Goal: Information Seeking & Learning: Learn about a topic

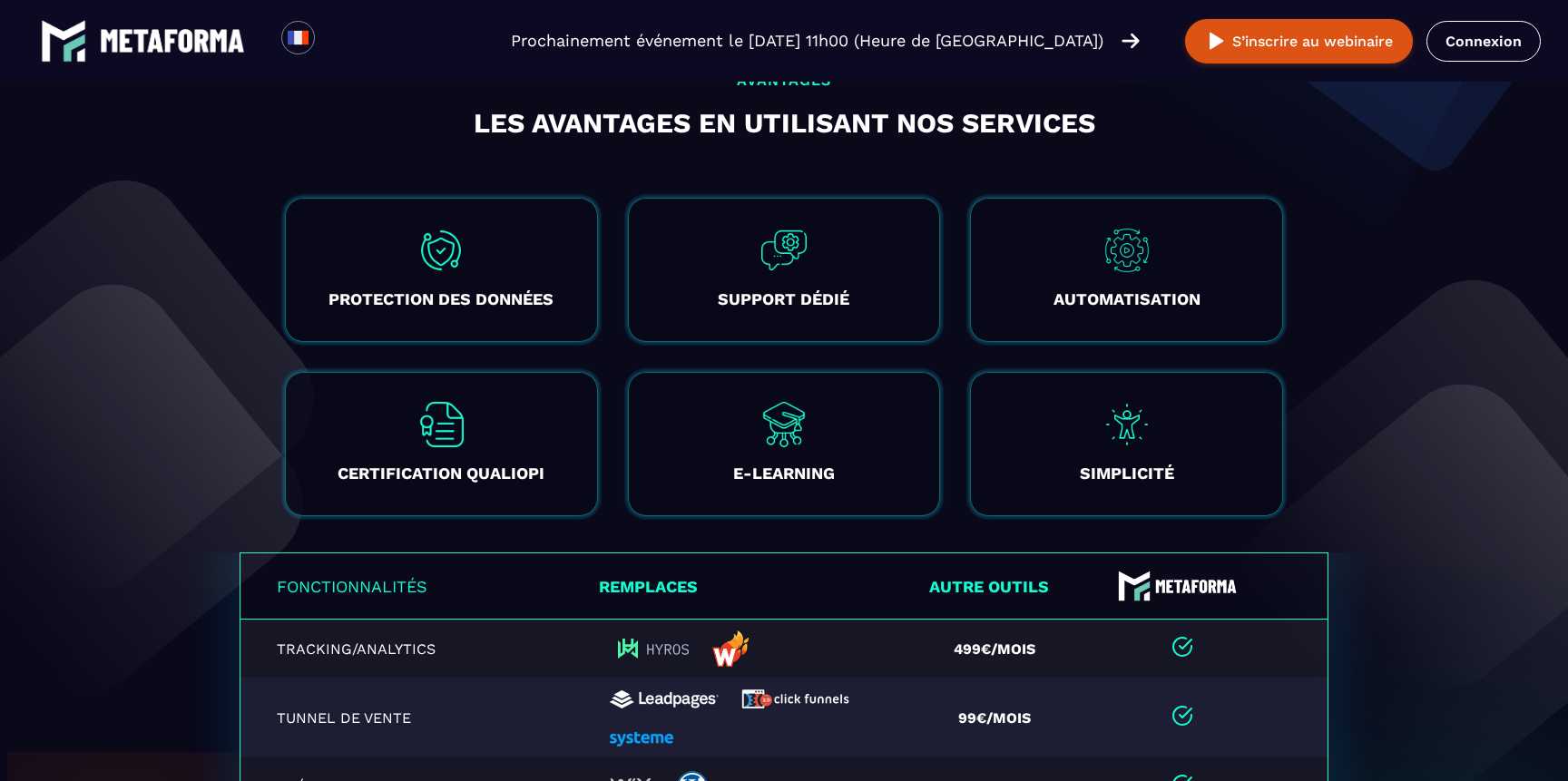
scroll to position [2753, 0]
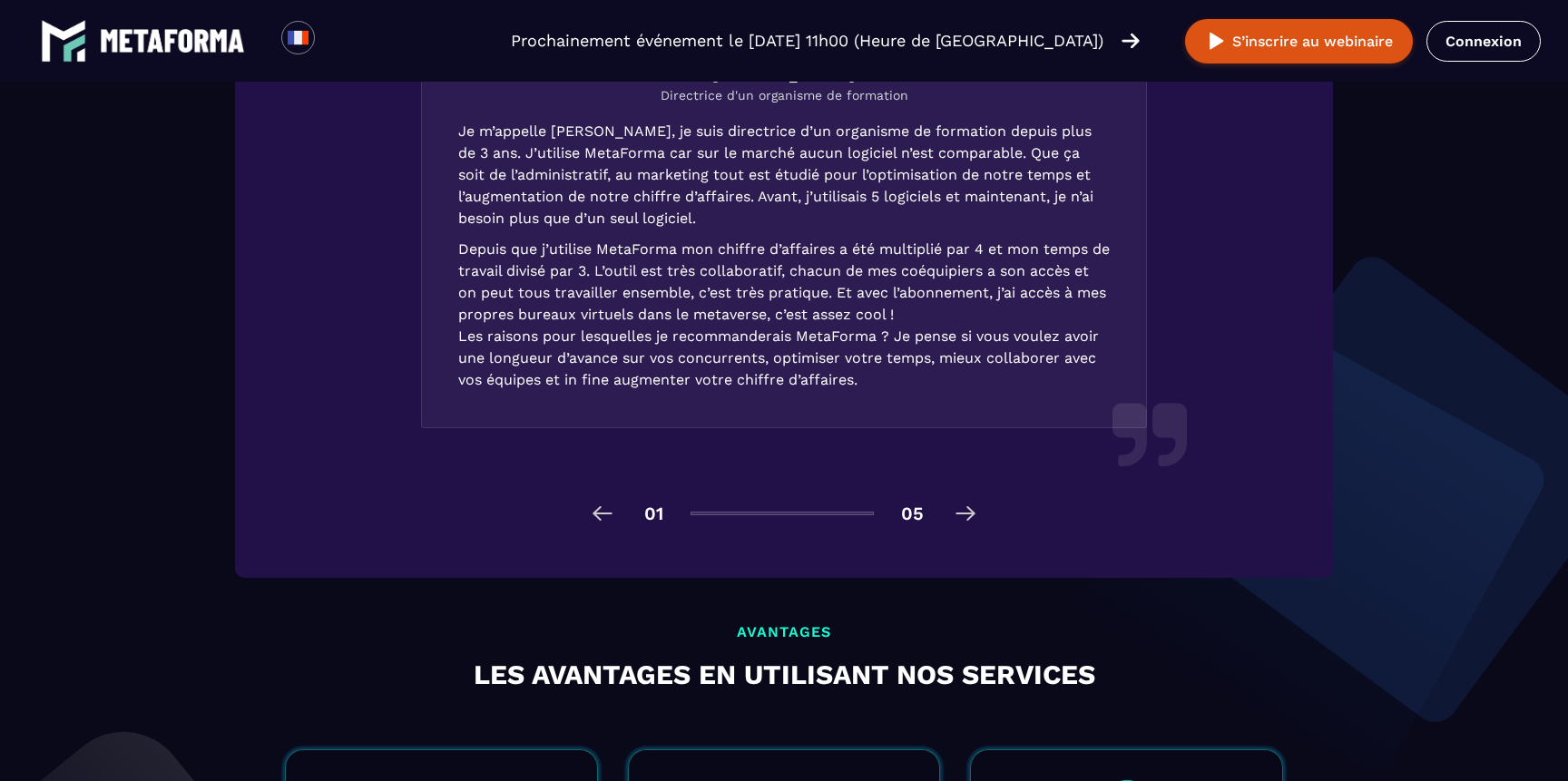
click at [203, 46] on img at bounding box center [172, 41] width 145 height 24
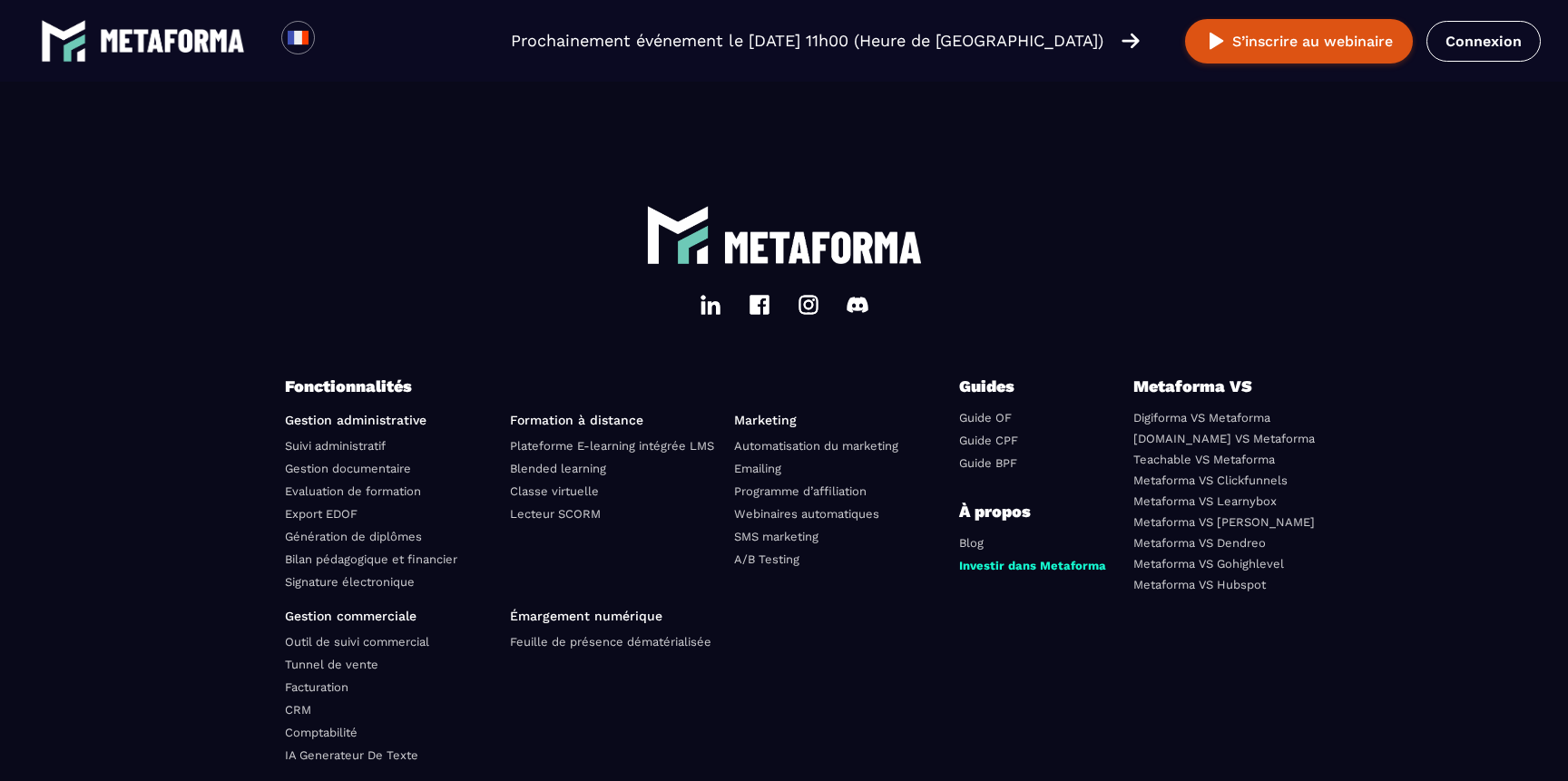
scroll to position [6343, 0]
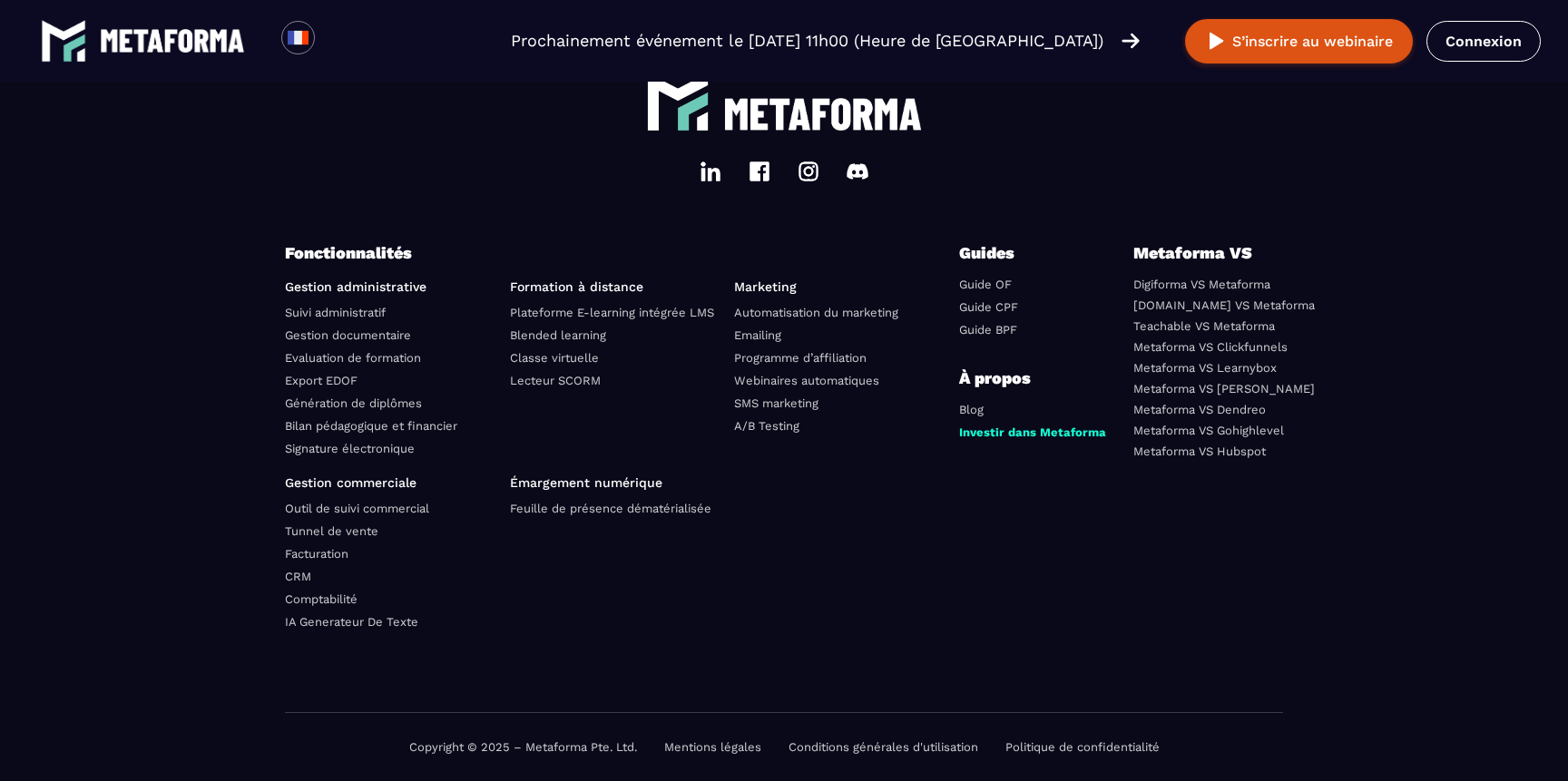
click at [371, 510] on link "Outil de suivi commercial" at bounding box center [357, 508] width 144 height 14
click at [198, 49] on img at bounding box center [172, 41] width 145 height 24
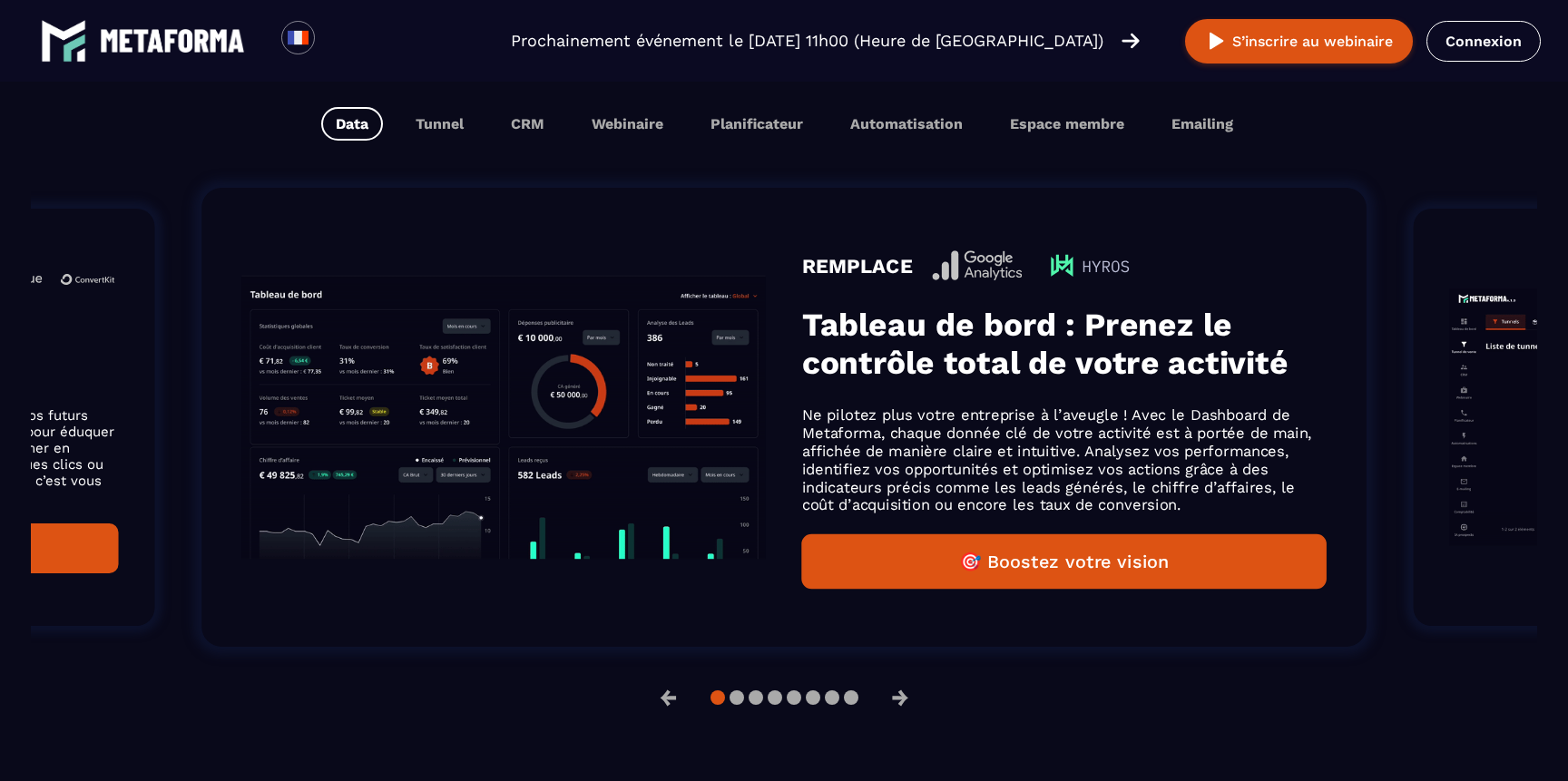
scroll to position [1171, 0]
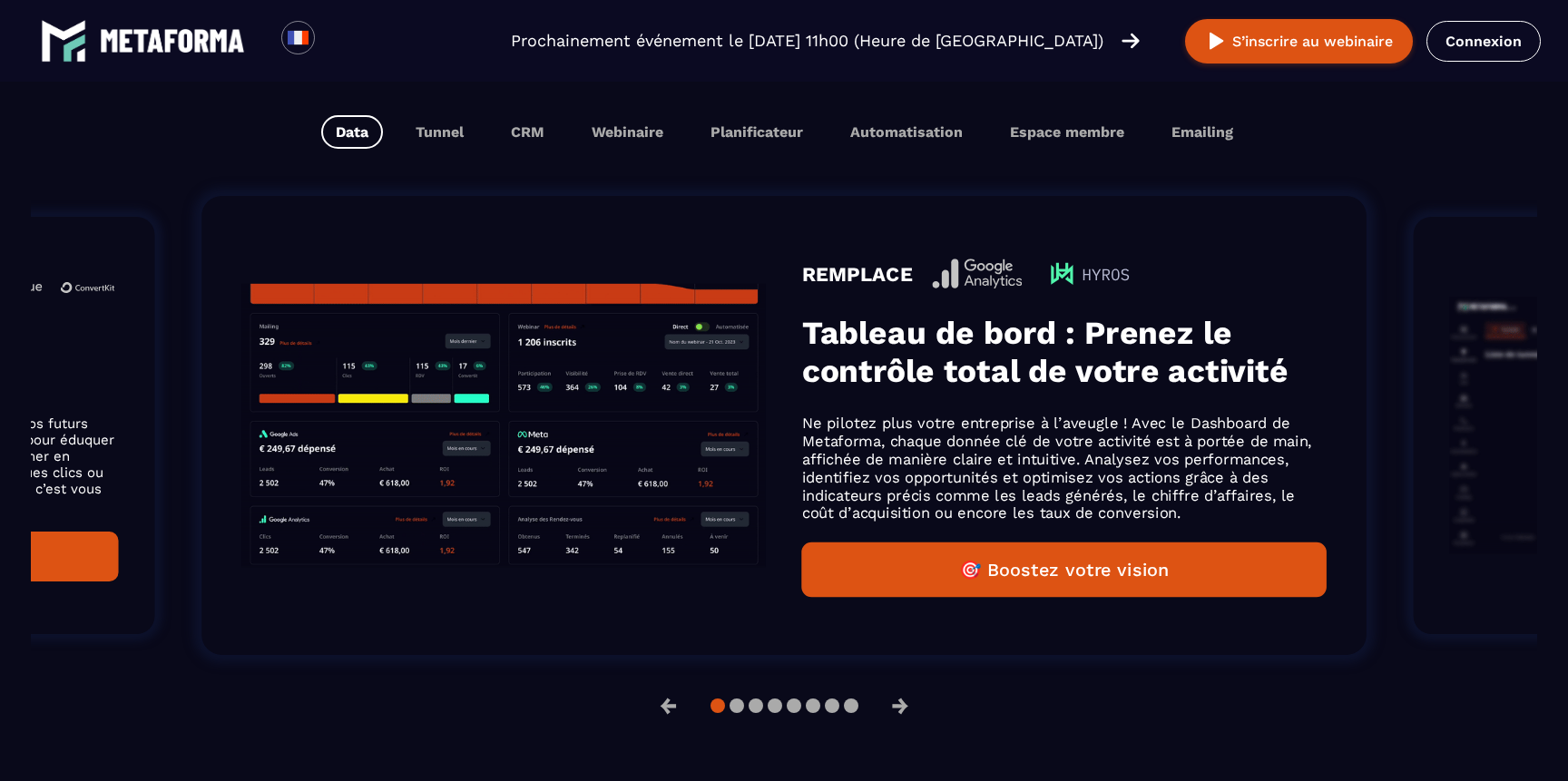
click at [502, 379] on img "Gallery" at bounding box center [503, 426] width 525 height 284
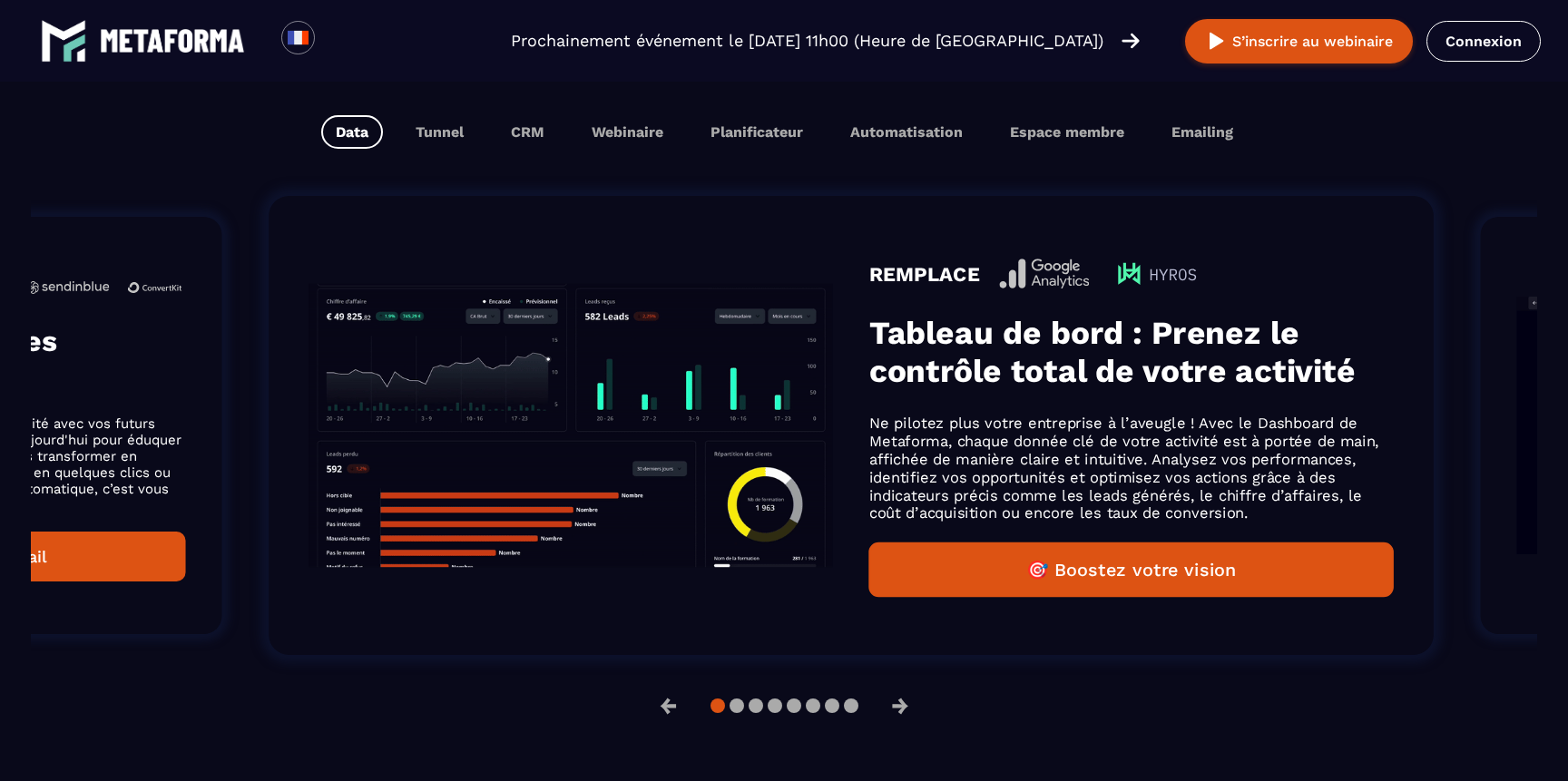
drag, startPoint x: 497, startPoint y: 365, endPoint x: 807, endPoint y: 329, distance: 312.1
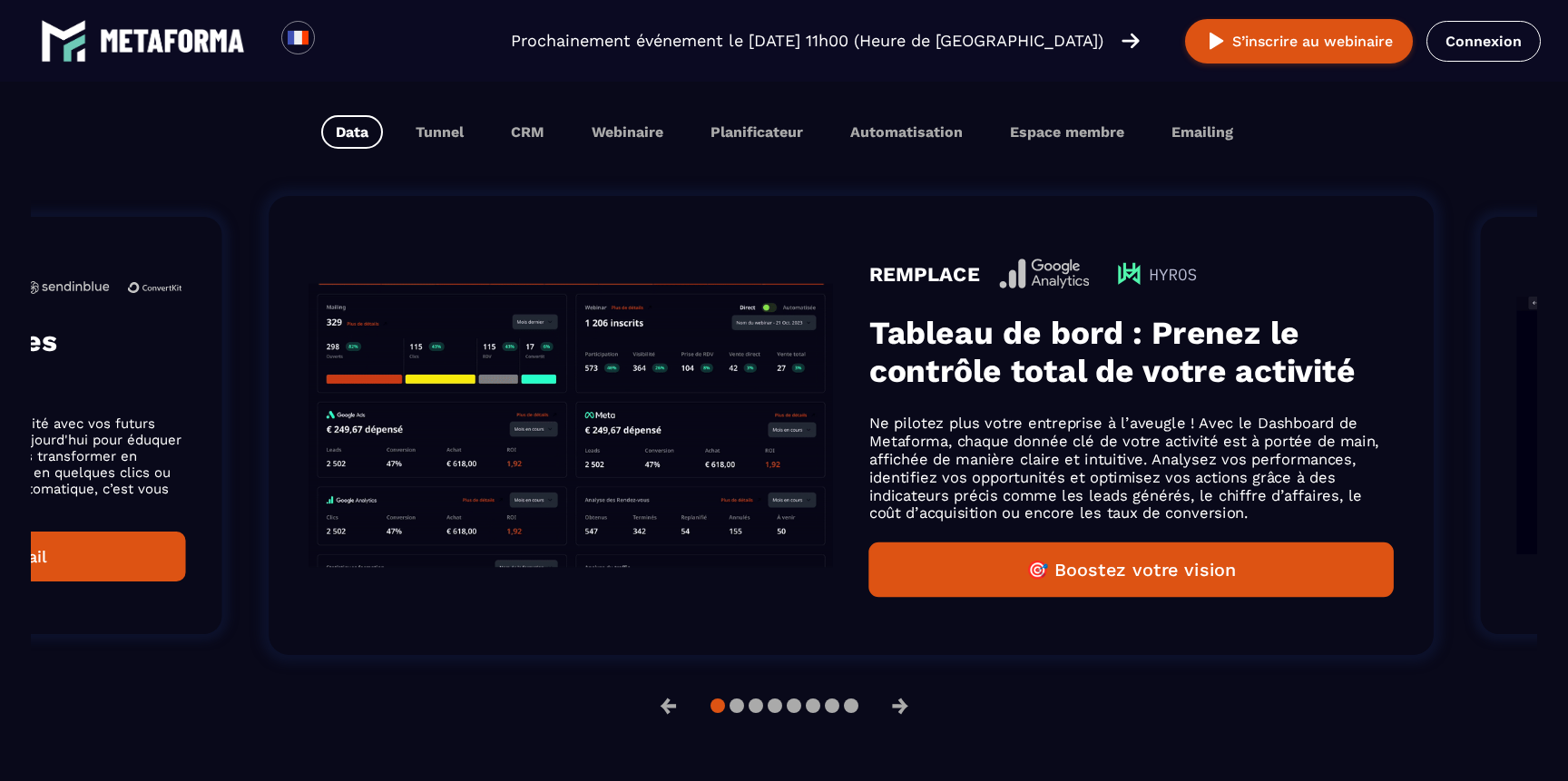
click at [807, 329] on img "Gallery" at bounding box center [571, 426] width 525 height 284
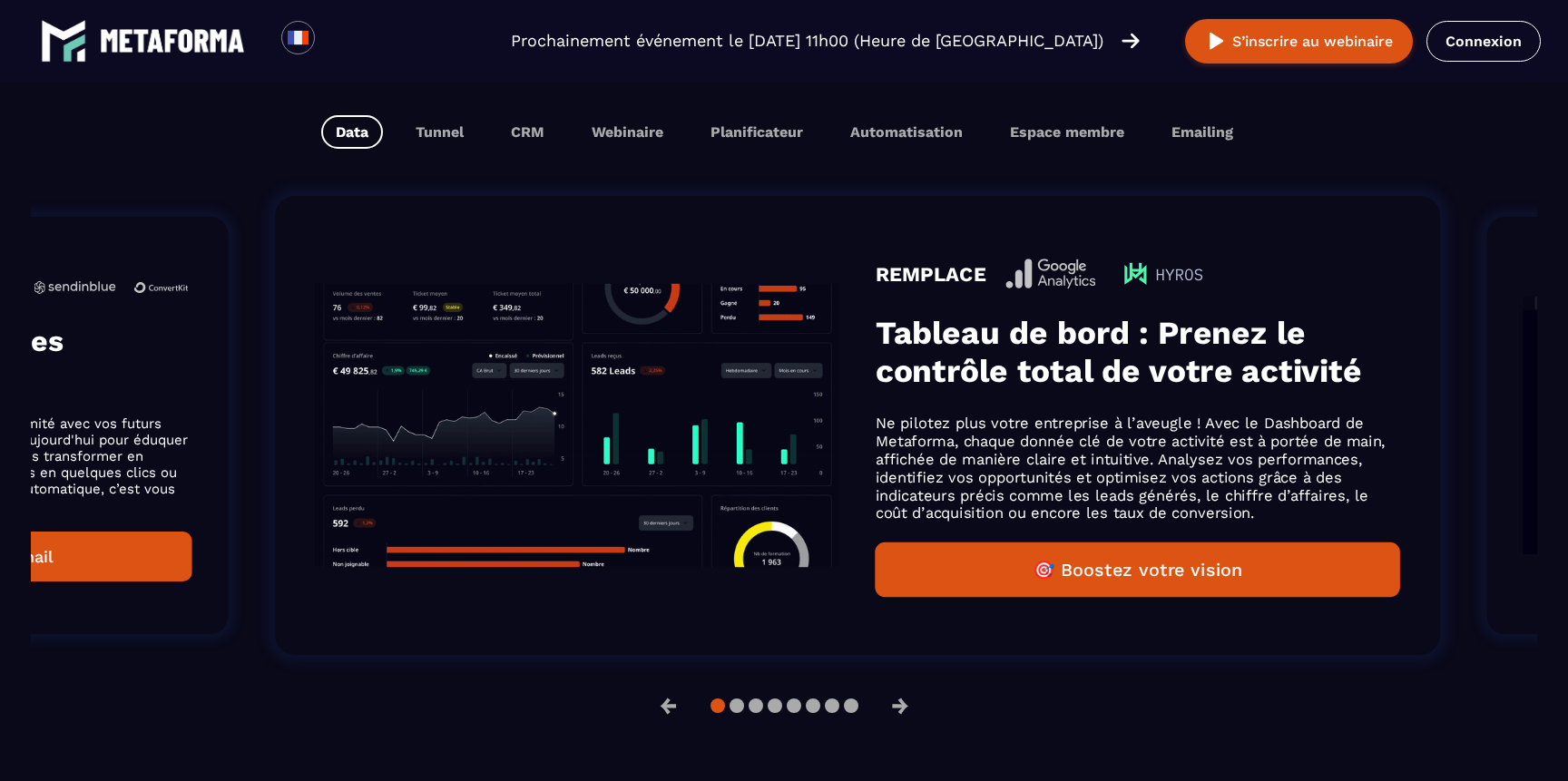
drag, startPoint x: 781, startPoint y: 368, endPoint x: 1495, endPoint y: 351, distance: 714.2
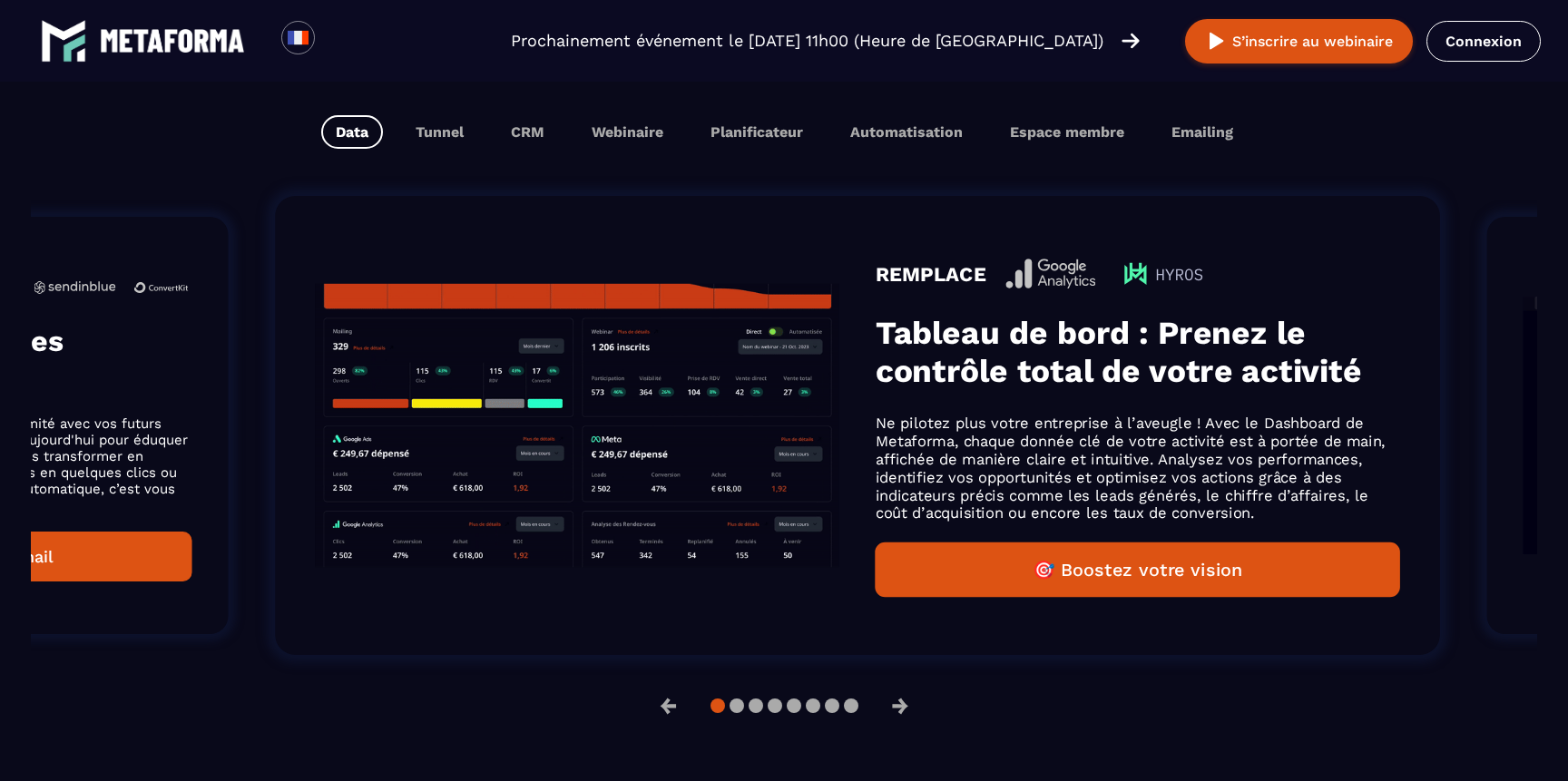
click at [1495, 351] on ol "REMPLACE Espace Membre Metaforma permet de créer des espaces de formation perso…" at bounding box center [1032, 425] width 1506 height 517
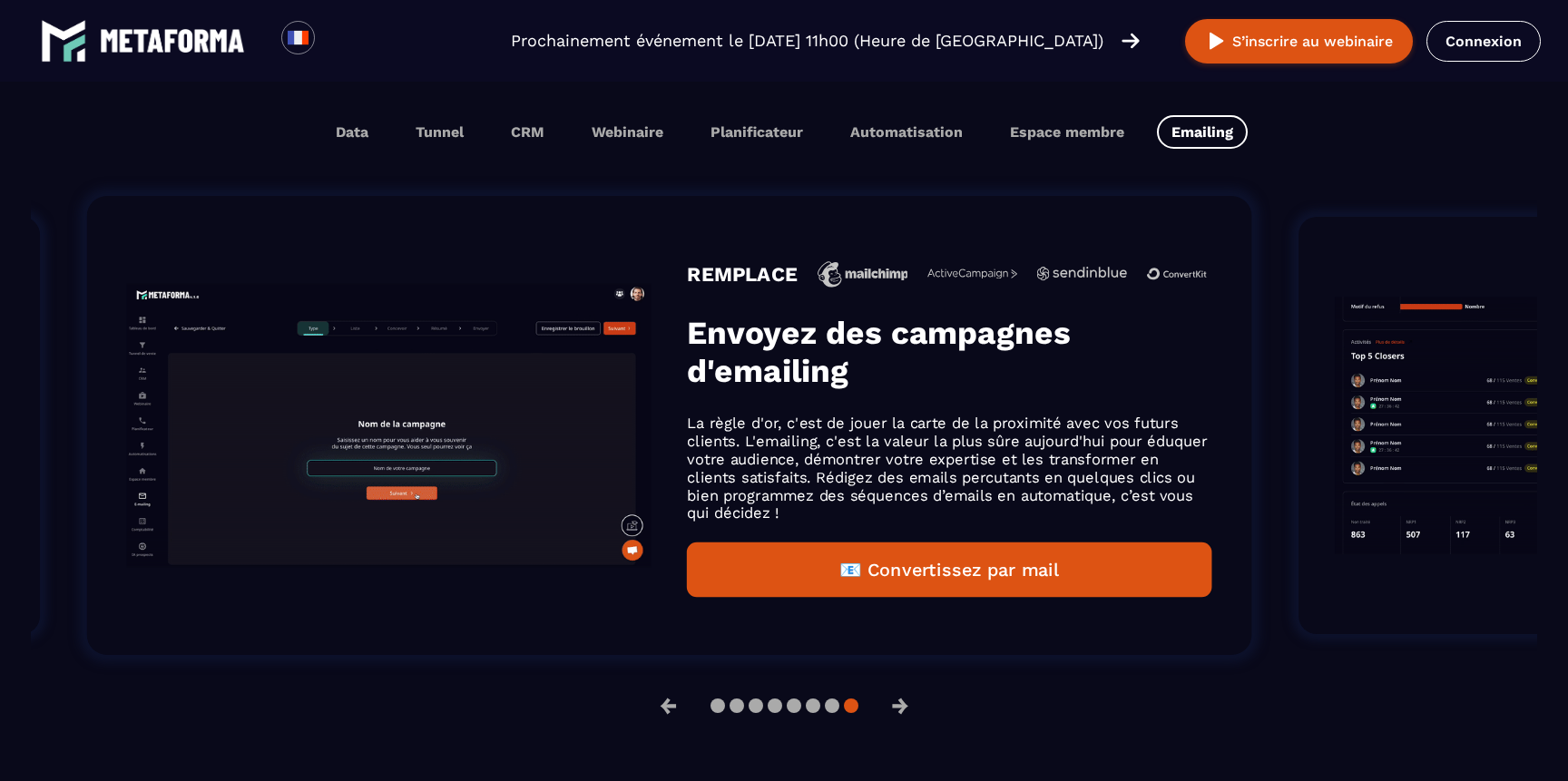
drag, startPoint x: 1237, startPoint y: 389, endPoint x: 682, endPoint y: 388, distance: 555.0
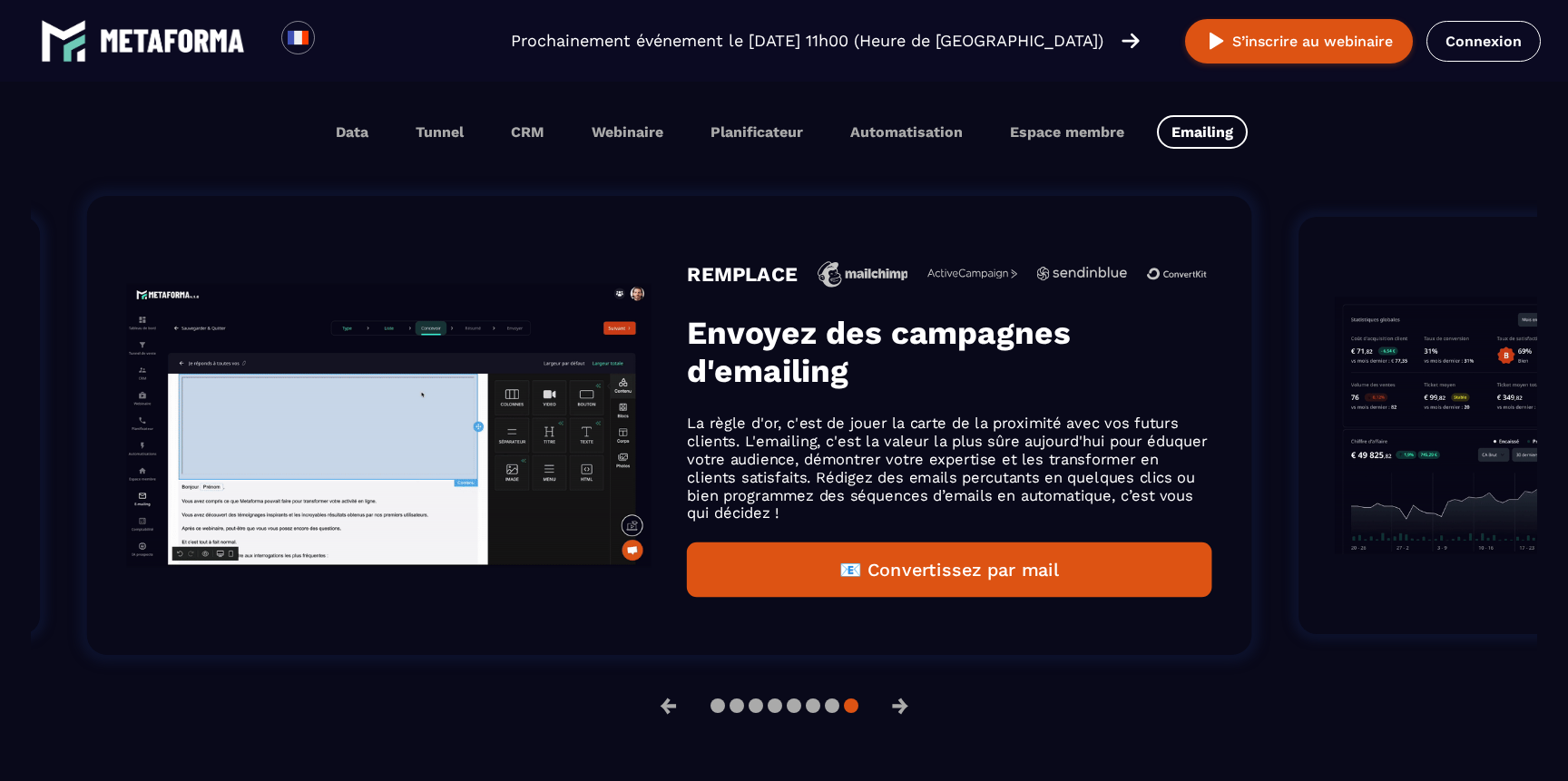
click at [688, 388] on h3 "Envoyez des campagnes d'emailing" at bounding box center [951, 351] width 525 height 76
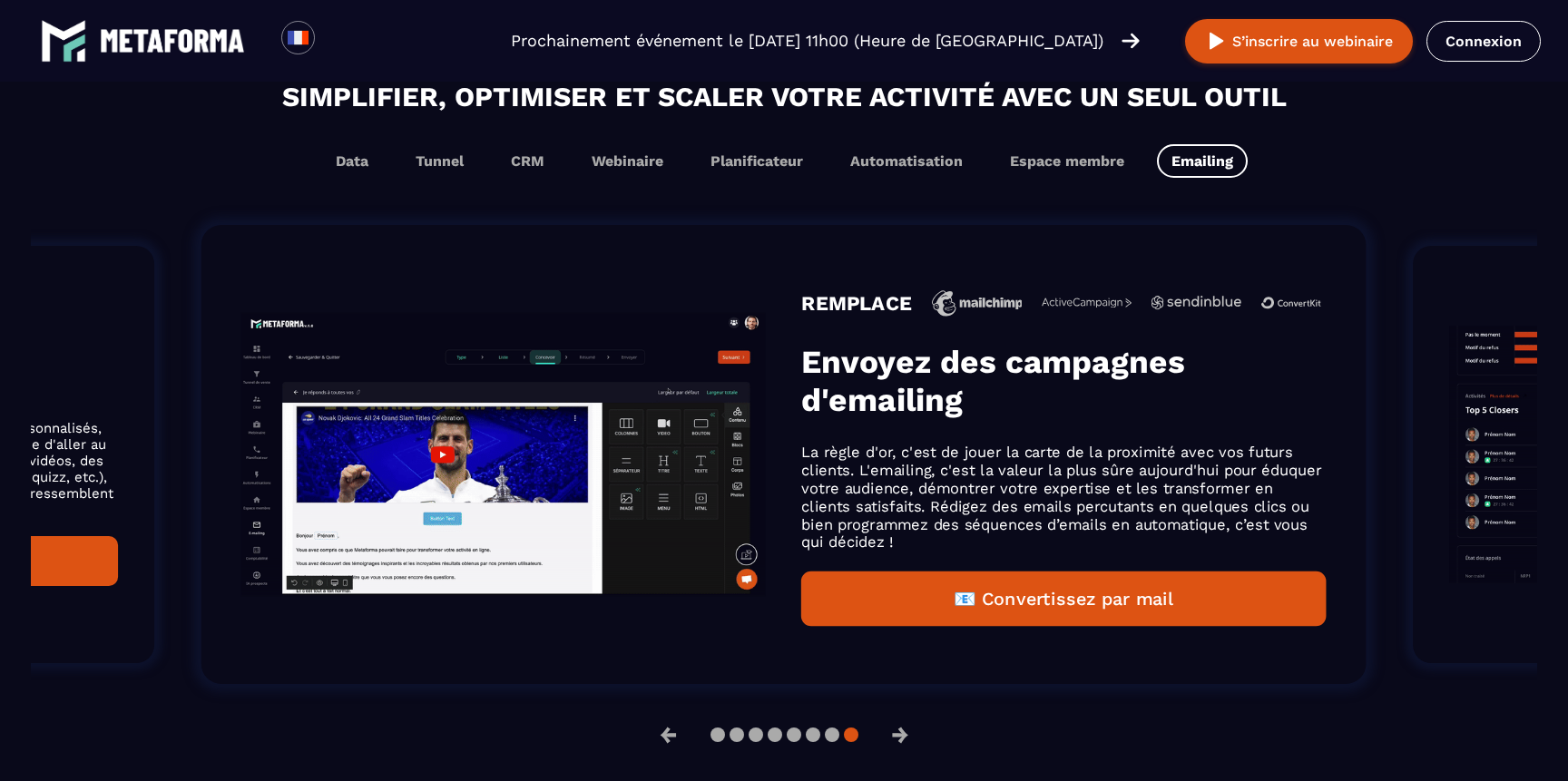
scroll to position [1200, 0]
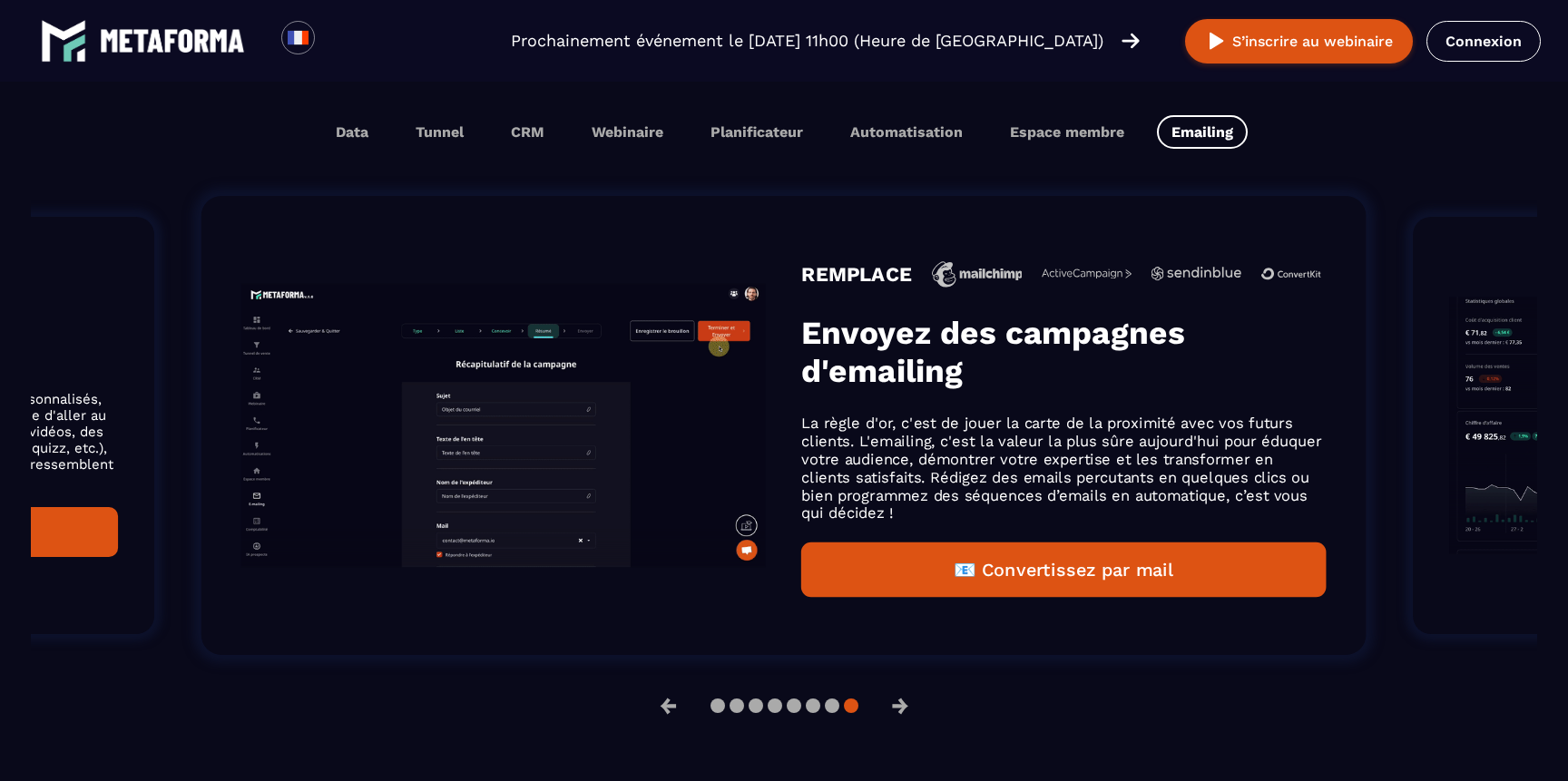
drag, startPoint x: 1018, startPoint y: 386, endPoint x: 469, endPoint y: 372, distance: 549.2
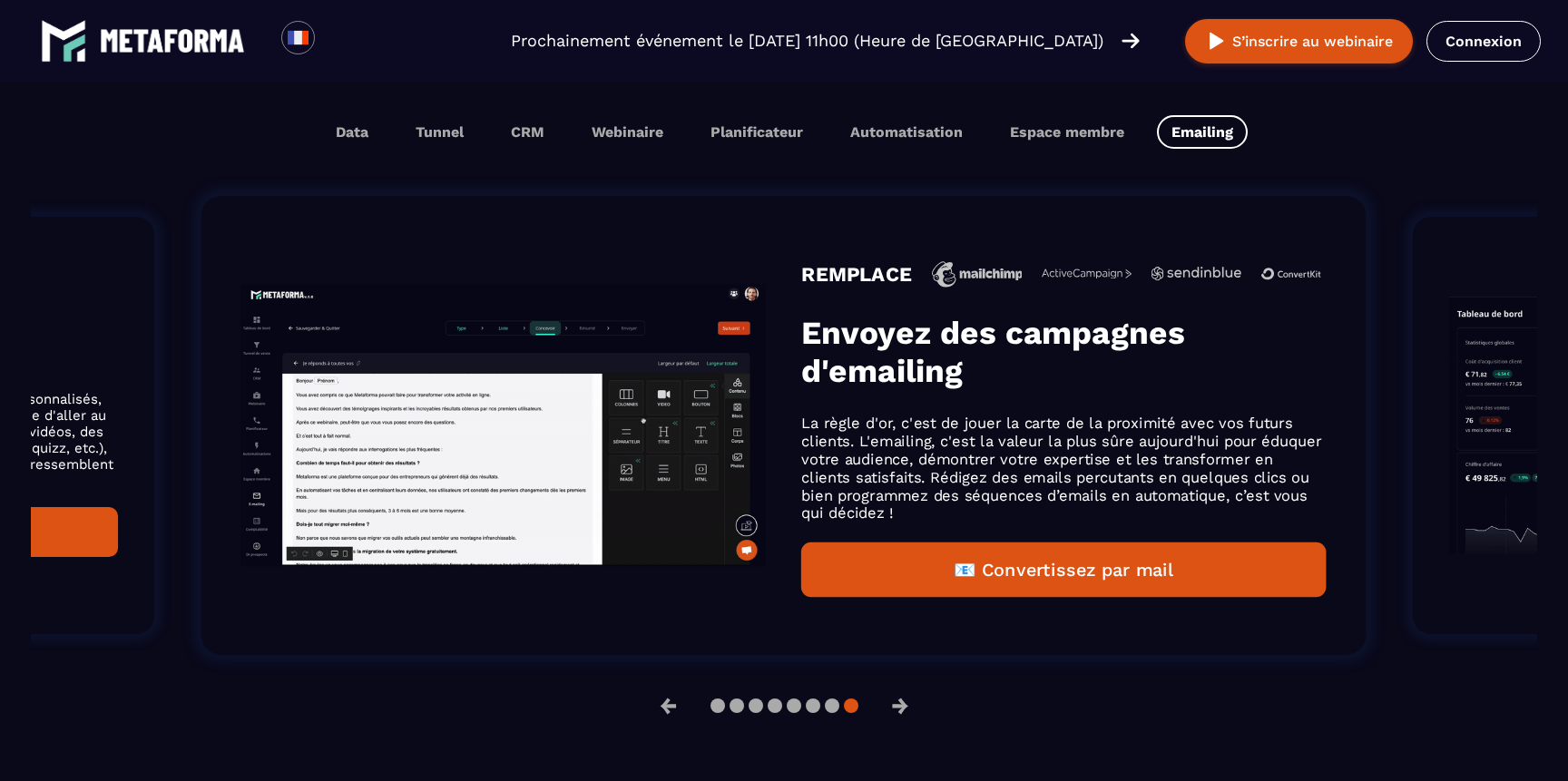
click at [469, 372] on div "REMPLACE Envoyez des campagnes d'emailing La règle d'or, c'est de jouer la cart…" at bounding box center [784, 425] width 1165 height 459
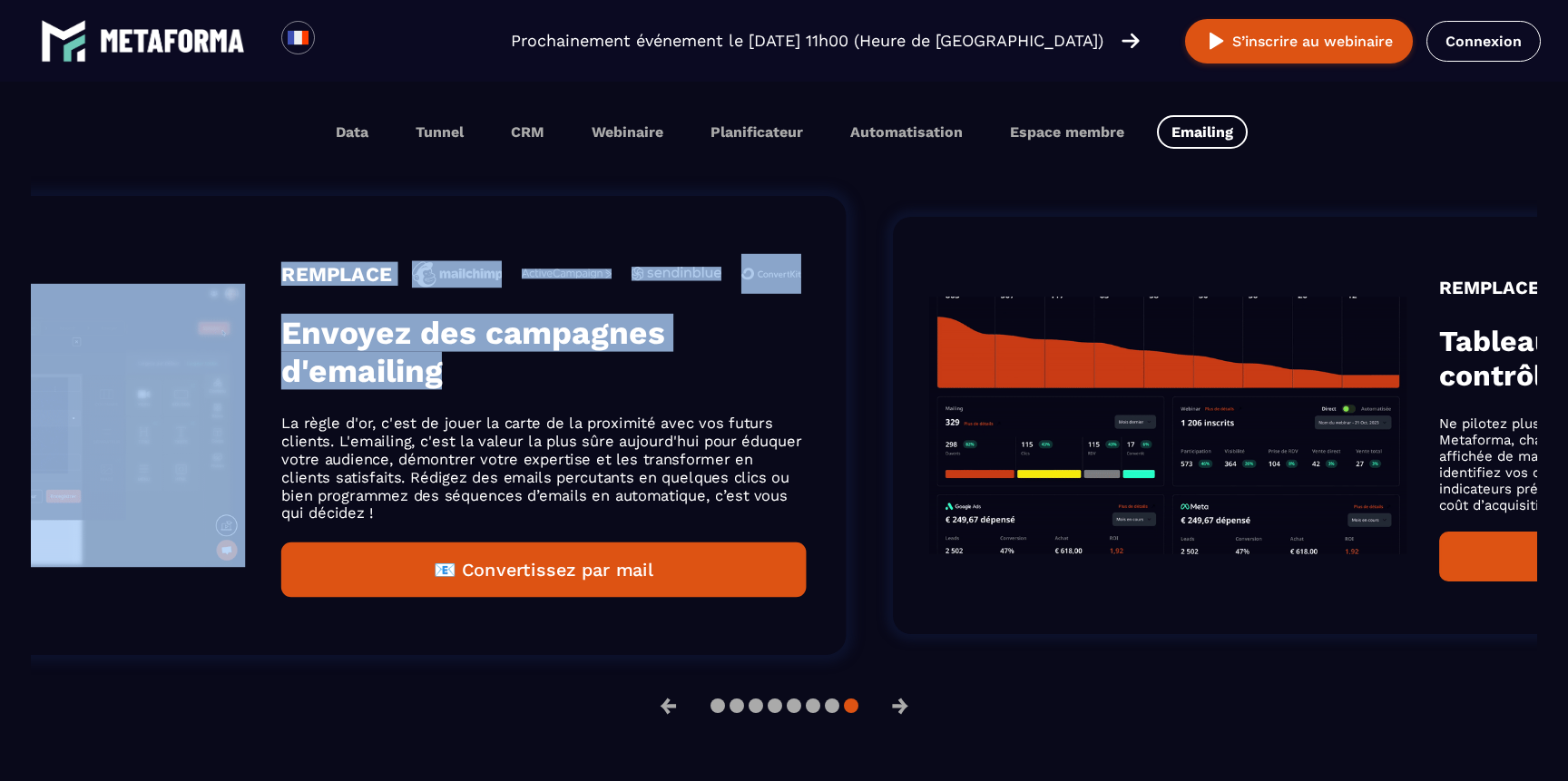
drag, startPoint x: 1435, startPoint y: 386, endPoint x: 813, endPoint y: 375, distance: 622.1
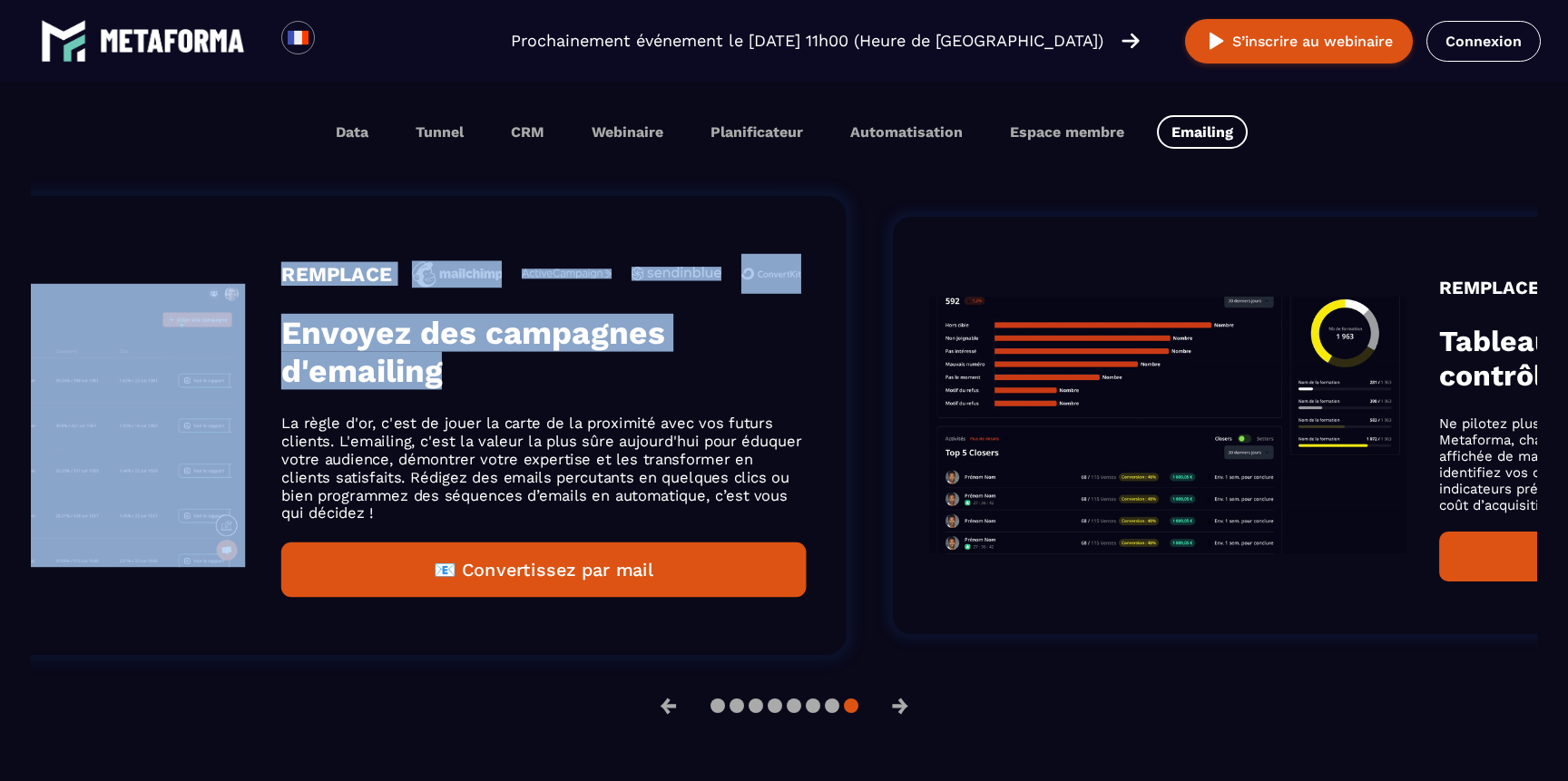
click at [893, 375] on div "REMPLACE Tableau de bord : Prenez le contrôle total de votre activité Ne pilote…" at bounding box center [1422, 426] width 1059 height 418
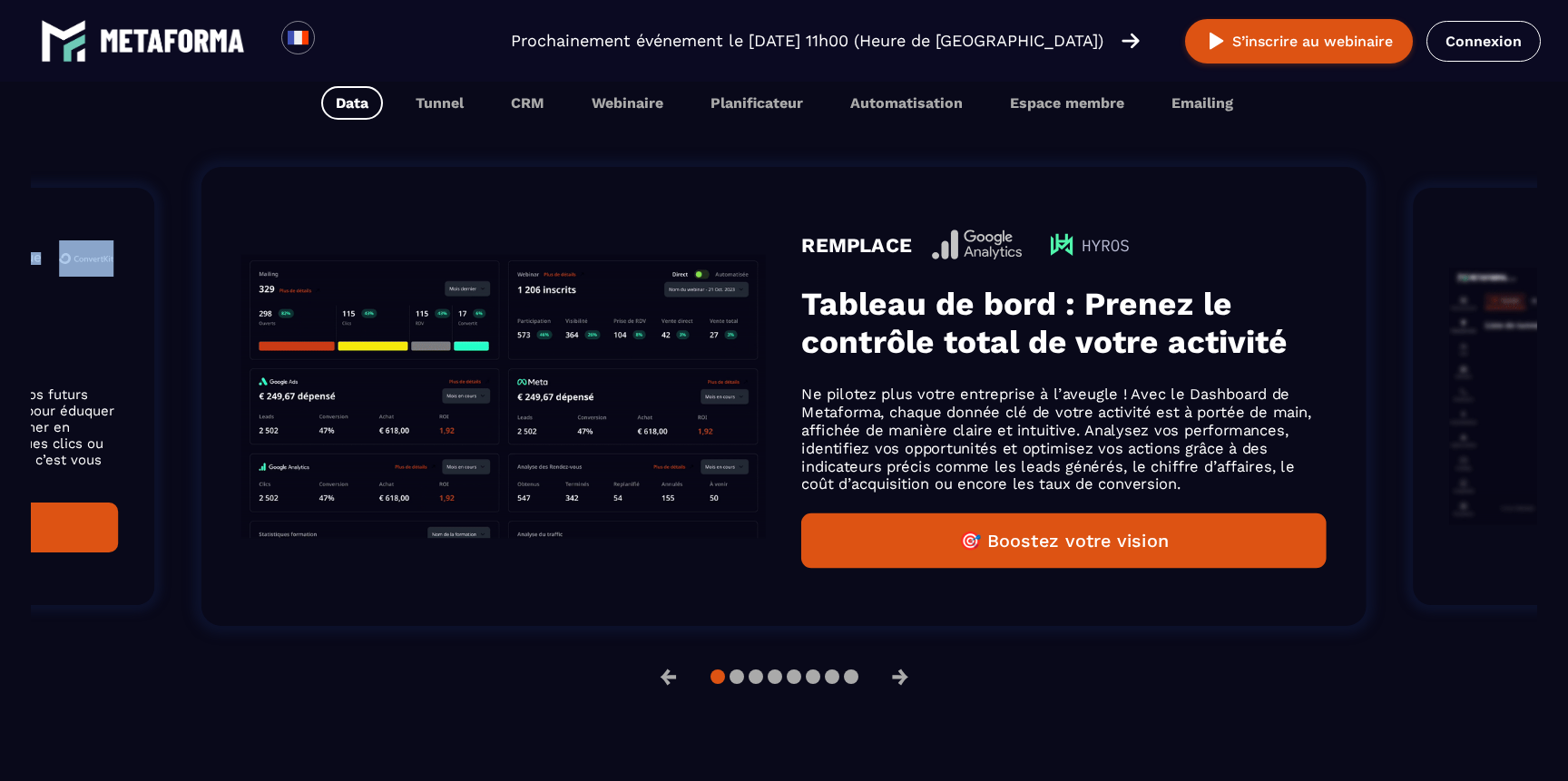
scroll to position [1171, 0]
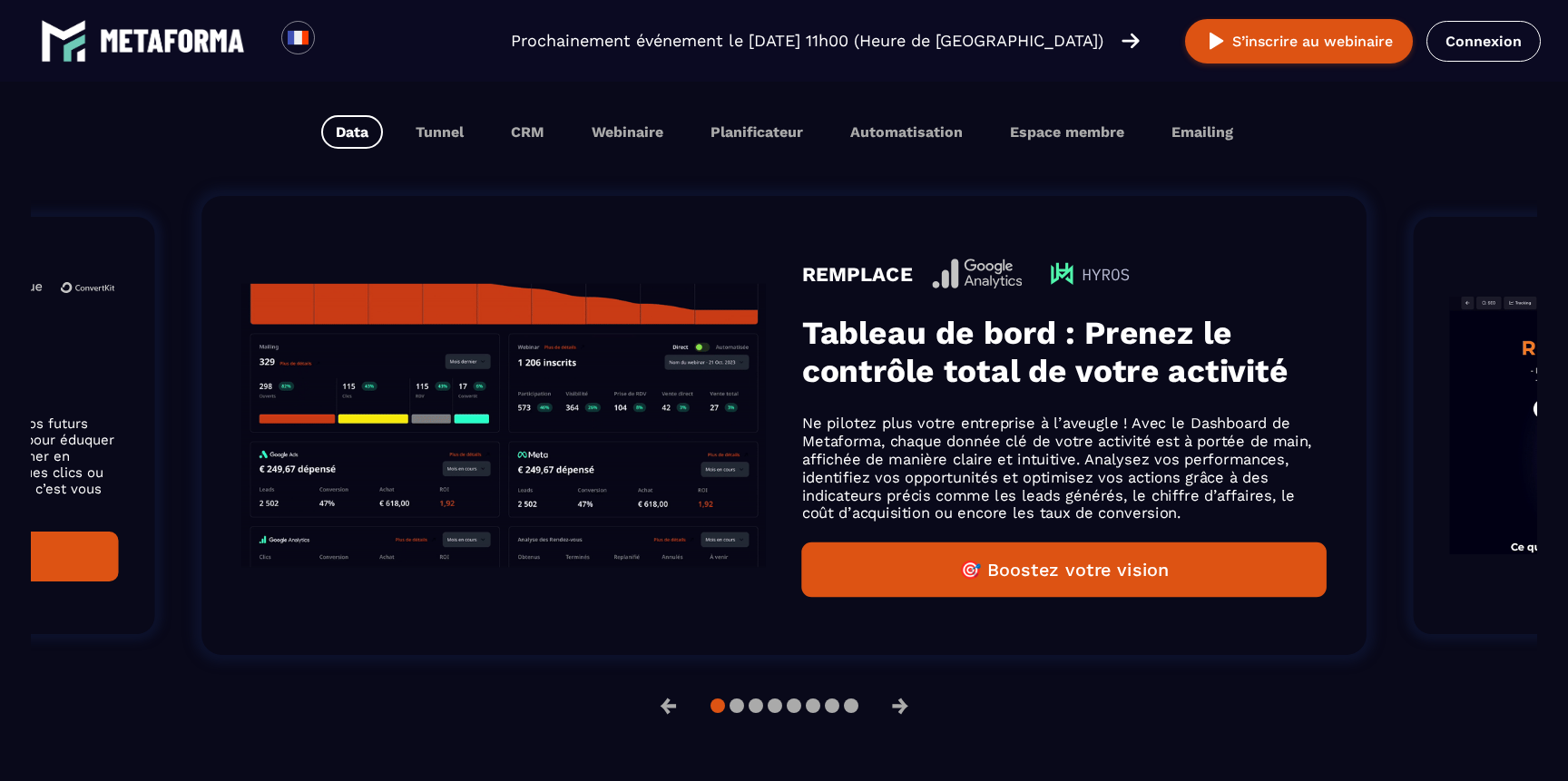
click at [726, 472] on img "Gallery" at bounding box center [503, 426] width 525 height 284
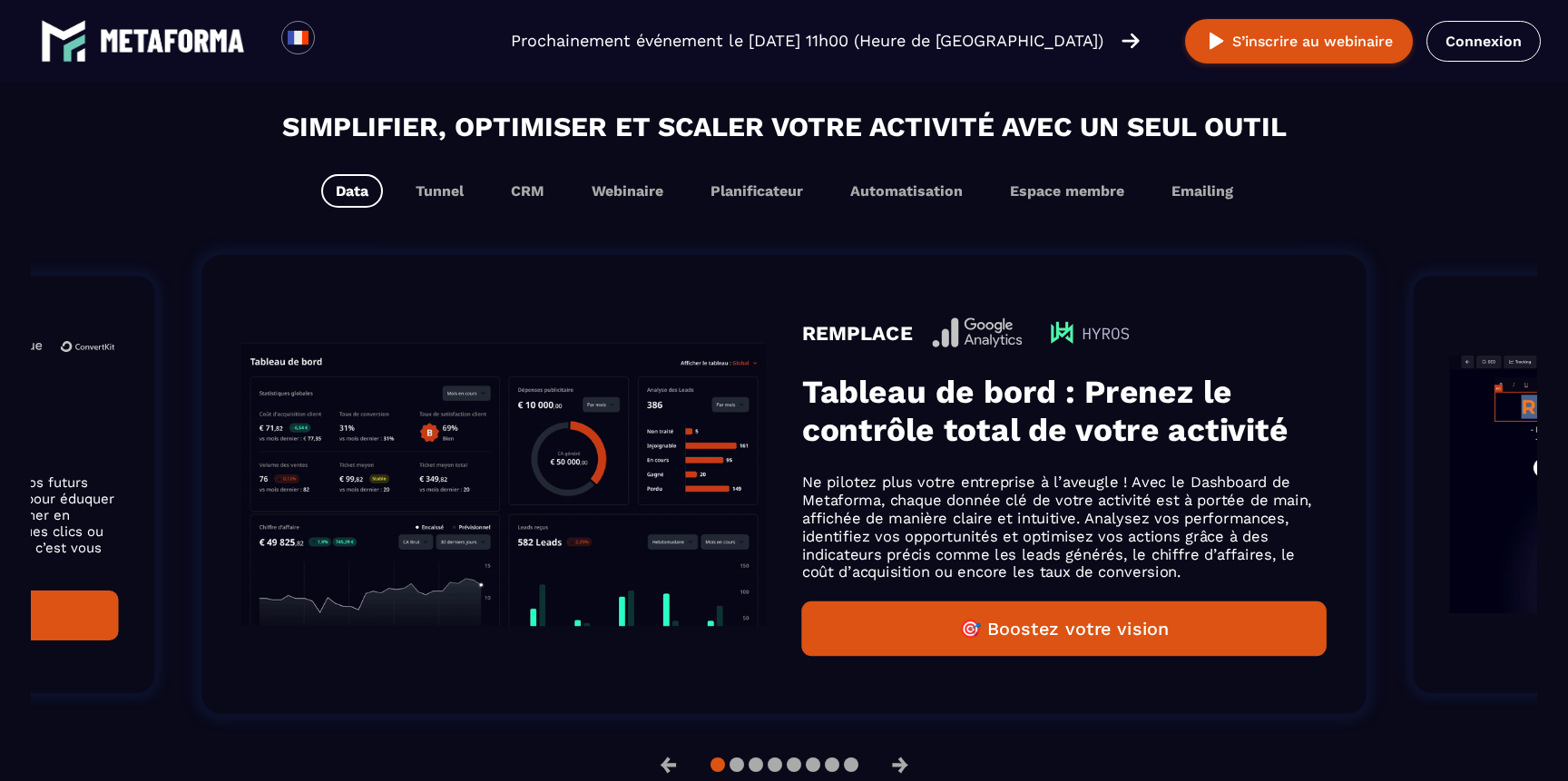
scroll to position [1102, 0]
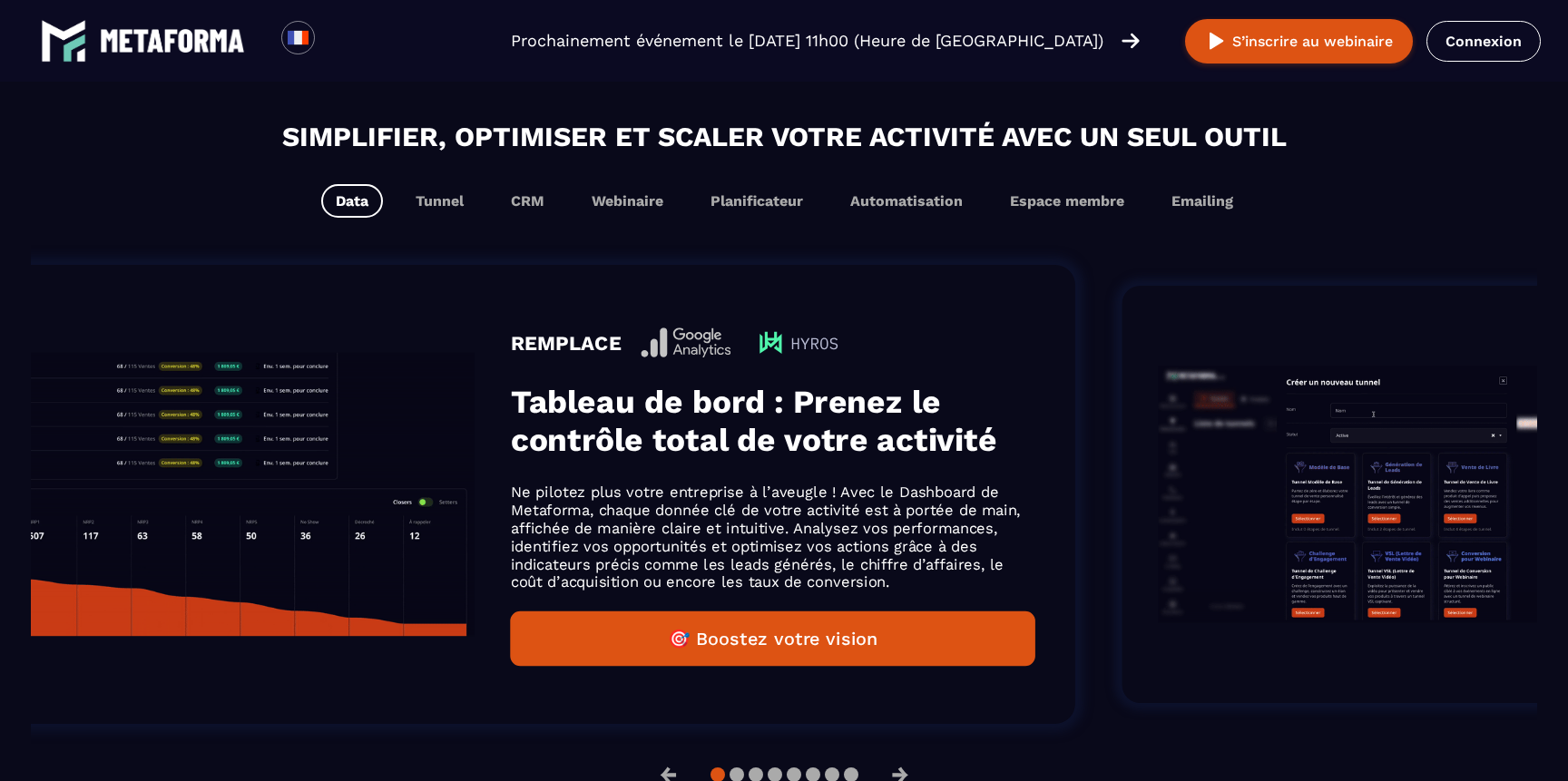
drag, startPoint x: 1341, startPoint y: 461, endPoint x: 1021, endPoint y: 459, distance: 320.0
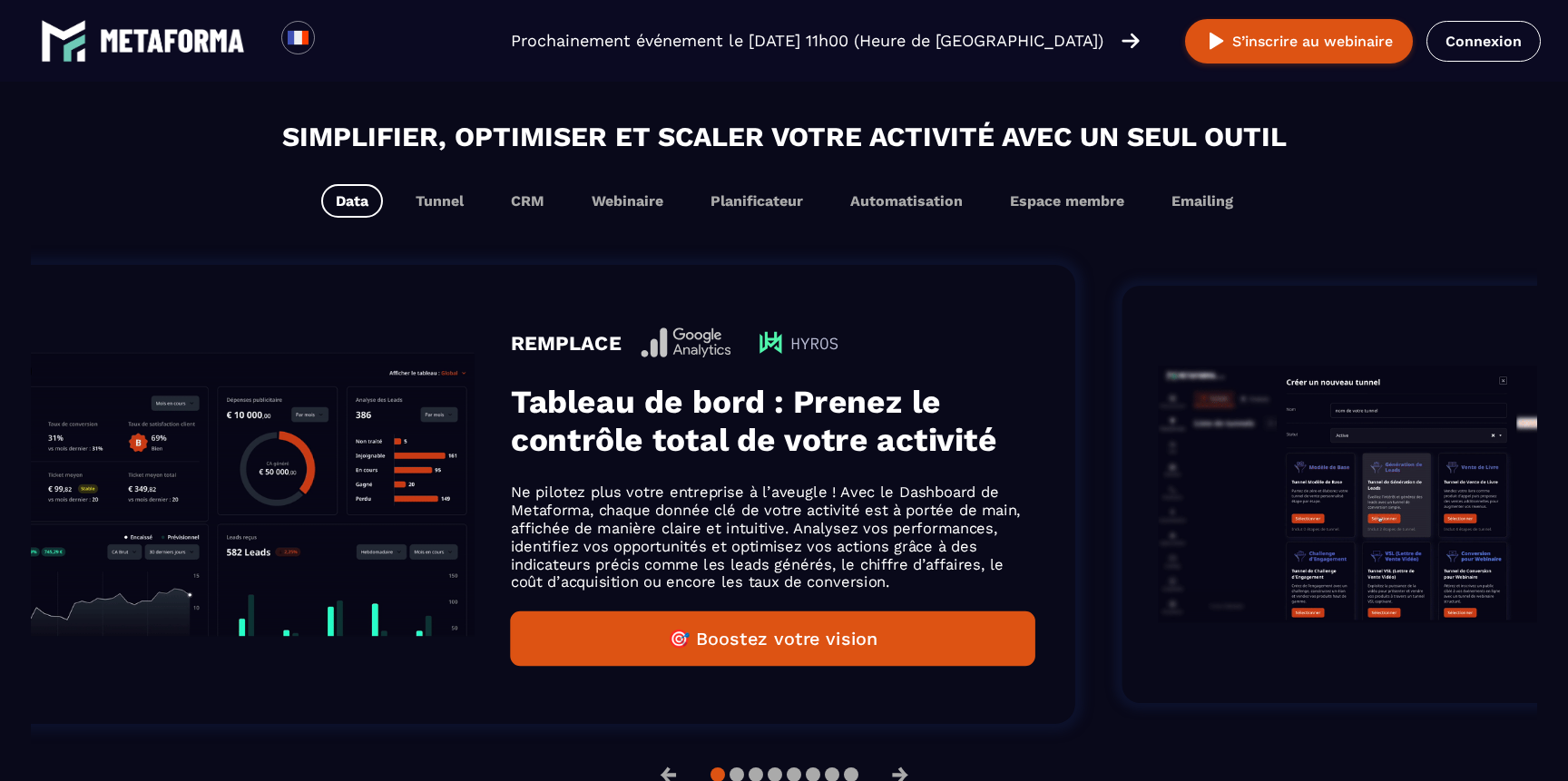
click at [1021, 459] on div "REMPLACE Tableau de bord : Prenez le contrôle total de votre activité Ne pilote…" at bounding box center [492, 494] width 1165 height 459
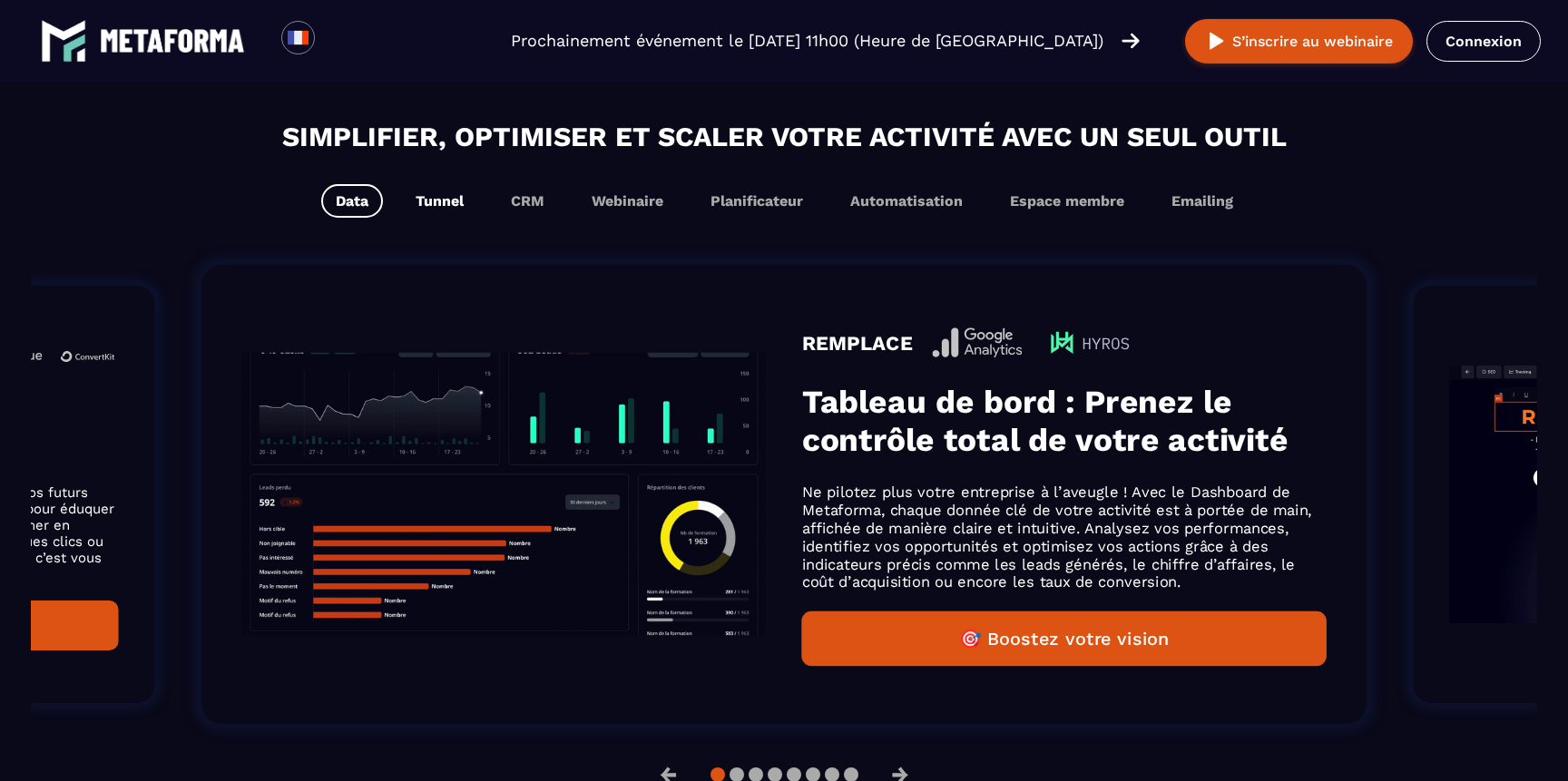
click at [423, 204] on button "Tunnel" at bounding box center [440, 201] width 77 height 33
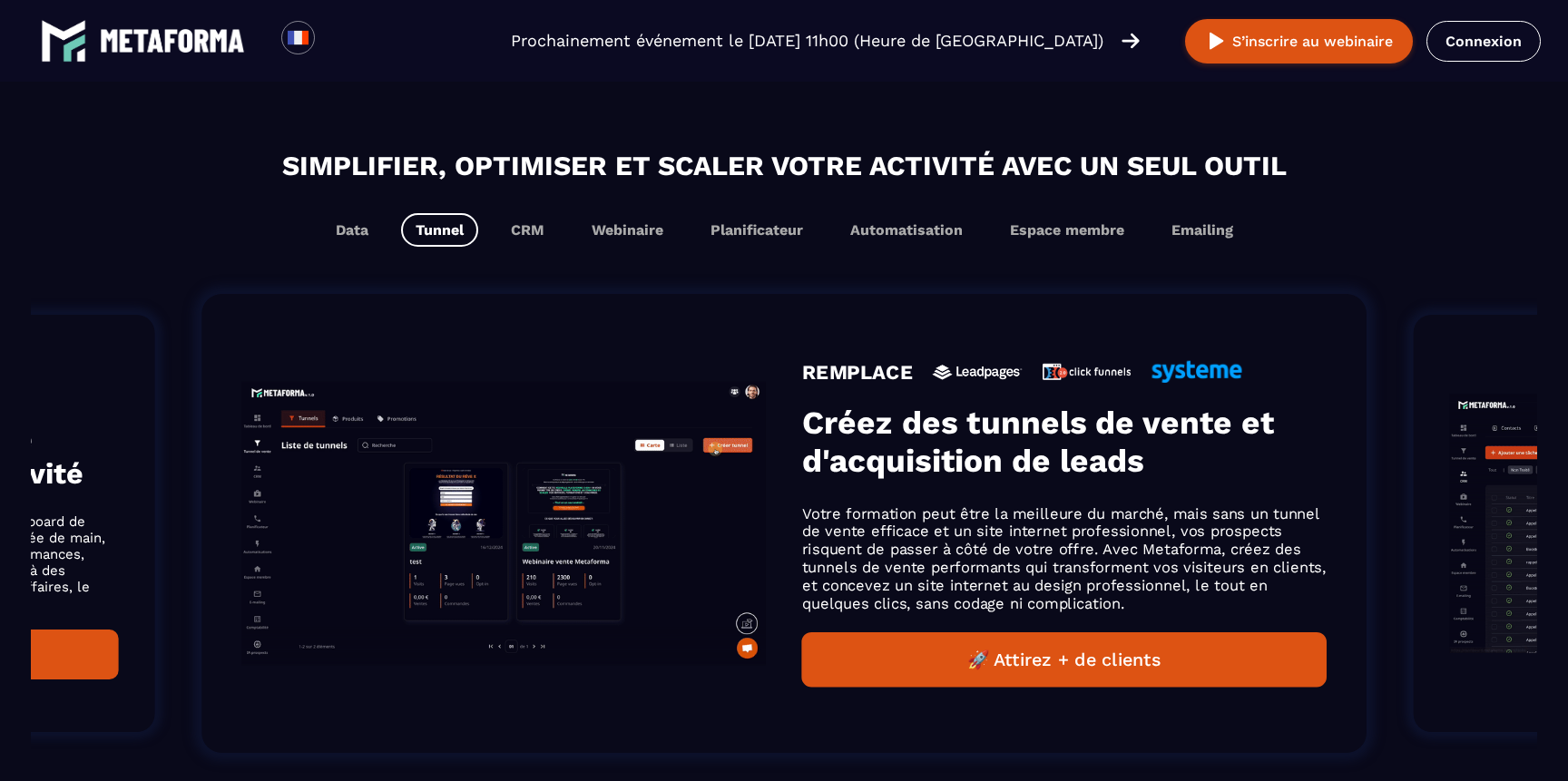
scroll to position [1131, 0]
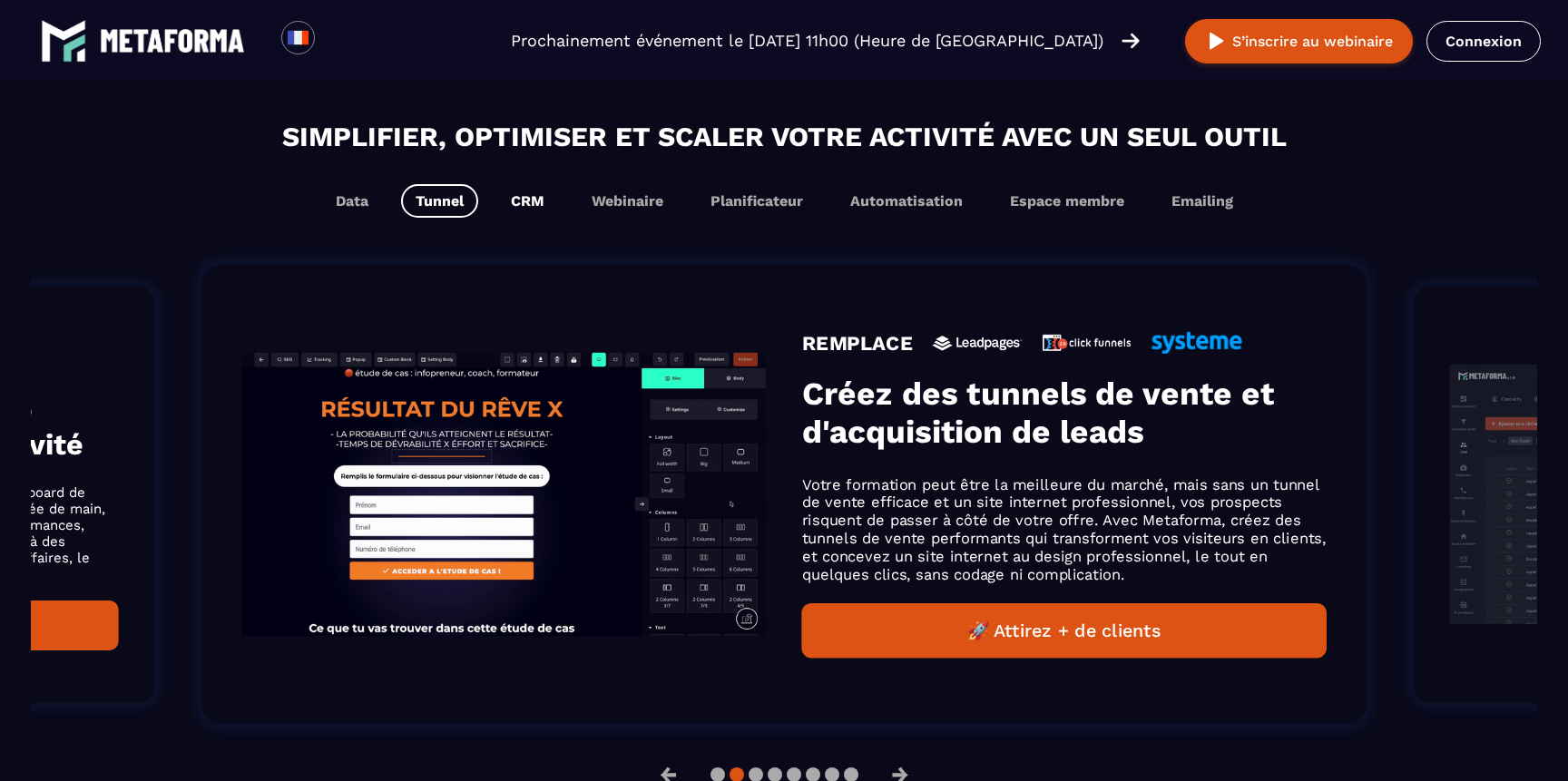
click at [518, 201] on button "CRM" at bounding box center [527, 201] width 63 height 33
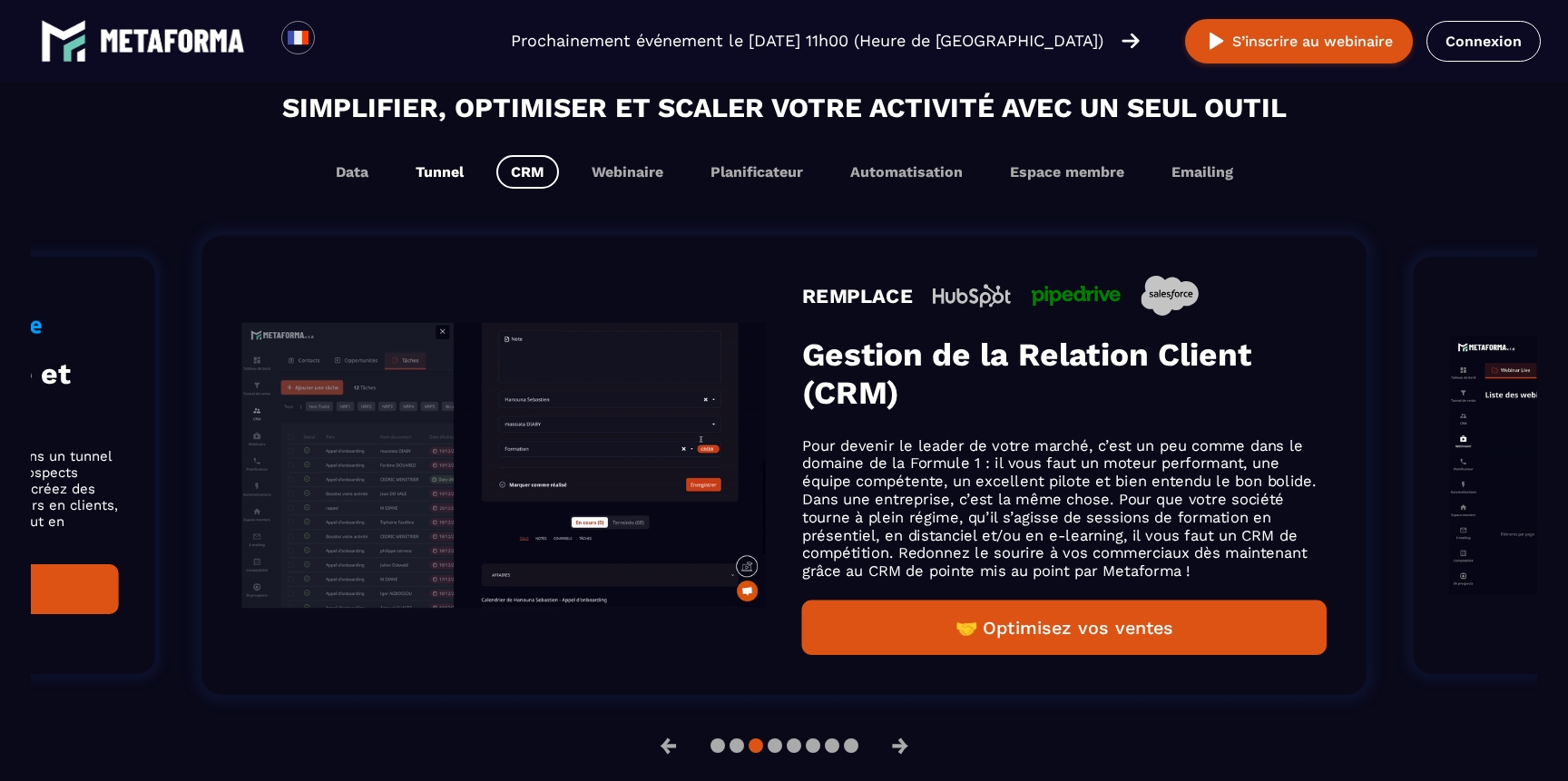
scroll to position [1102, 0]
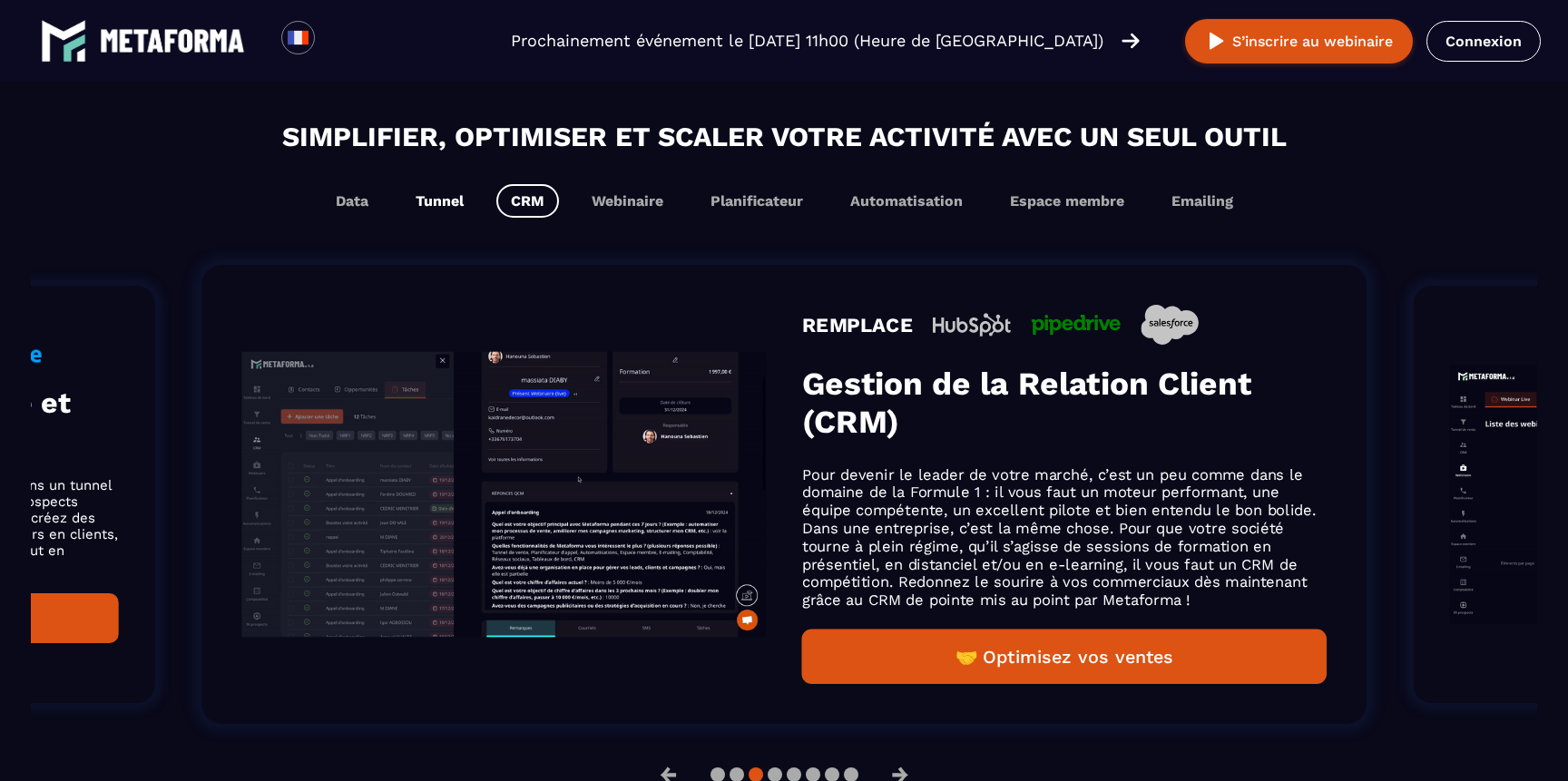
click at [452, 204] on button "Tunnel" at bounding box center [440, 201] width 77 height 33
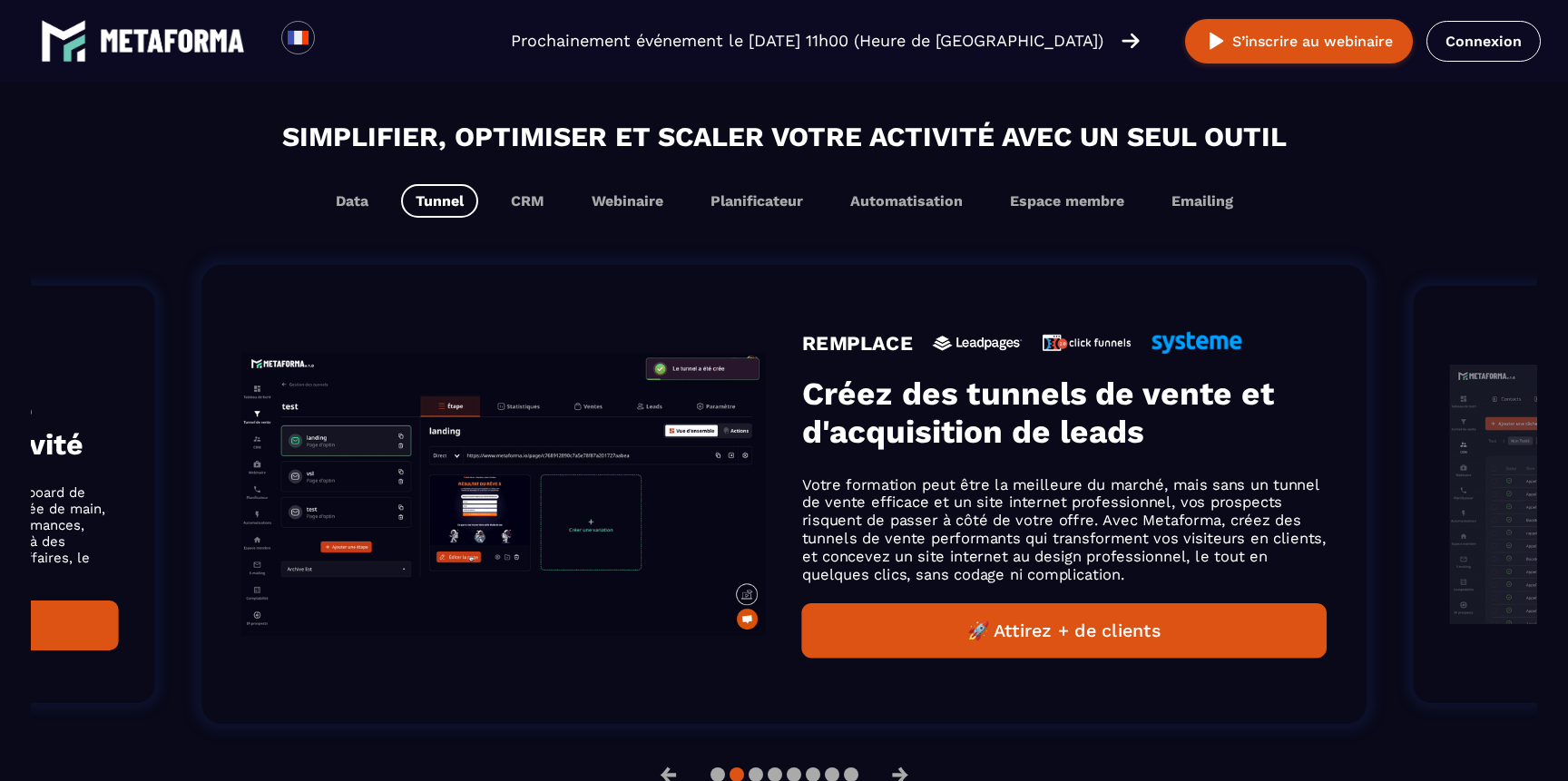
click at [890, 653] on button "🚀 Attirez + de clients" at bounding box center [1065, 631] width 525 height 55
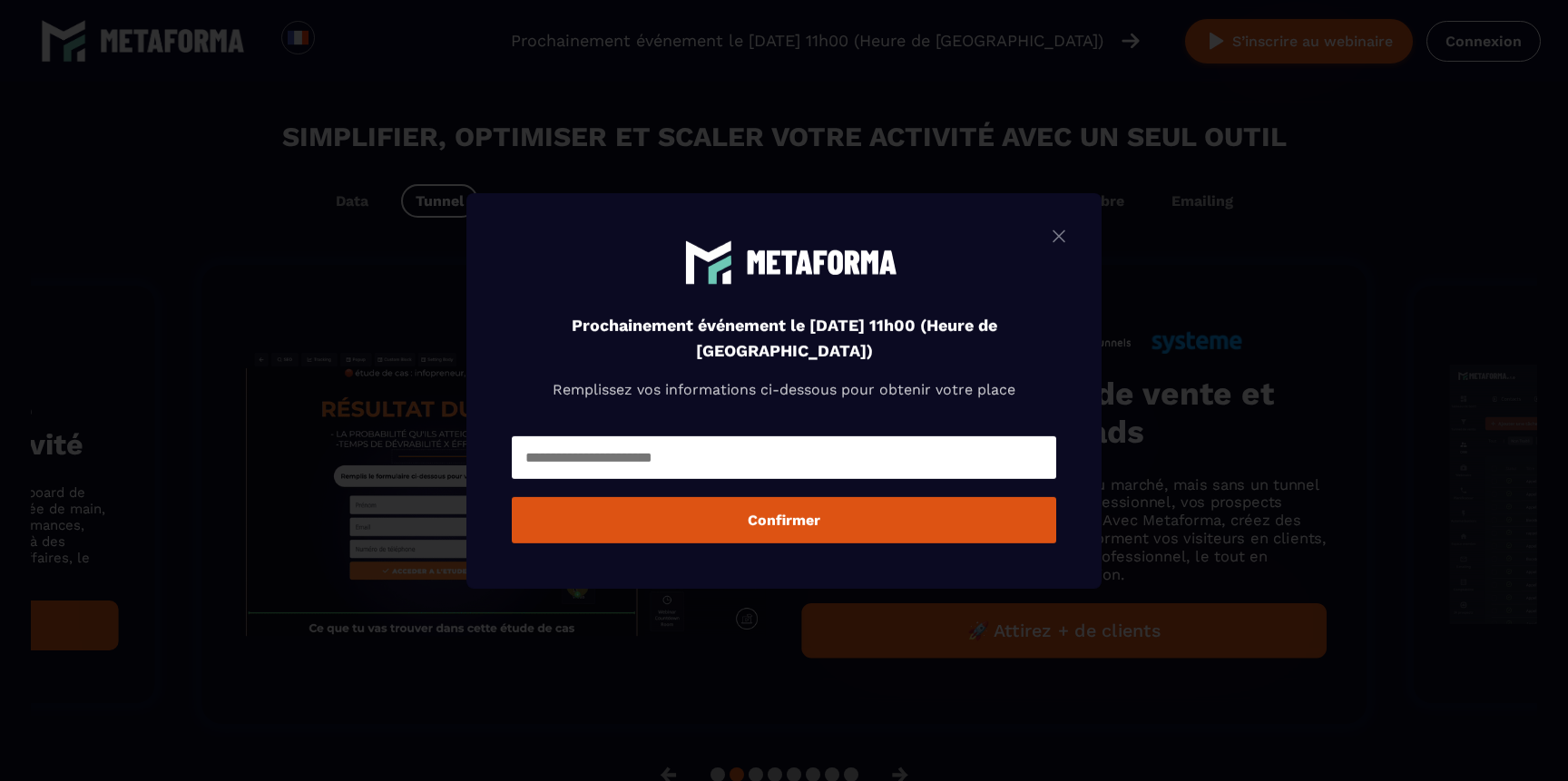
click at [1058, 237] on img "Modal window" at bounding box center [1059, 235] width 22 height 23
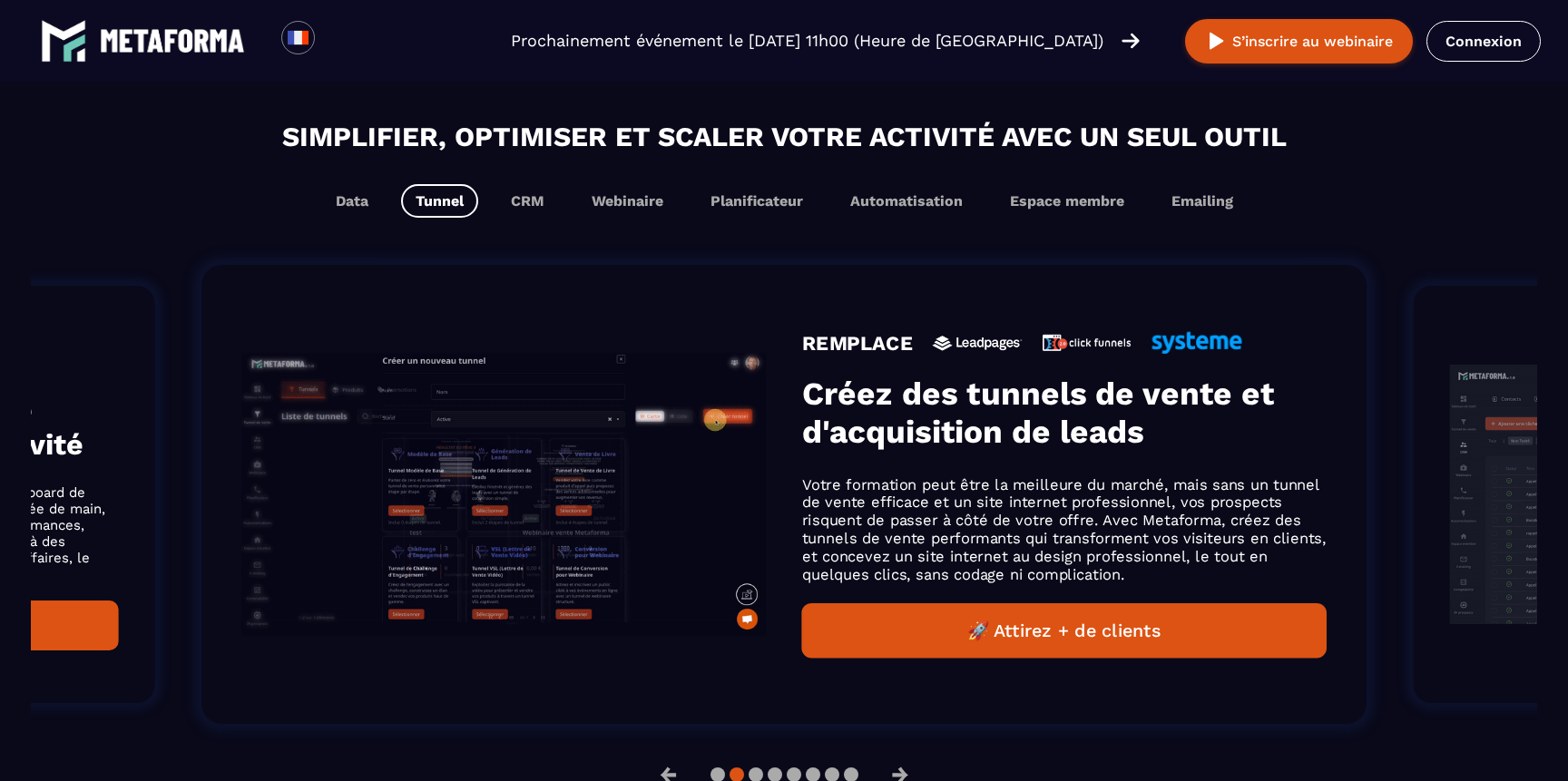
click at [694, 193] on div "Data Tunnel CRM Webinaire Planificateur Automatisation Espace membre Emailing" at bounding box center [784, 201] width 1470 height 33
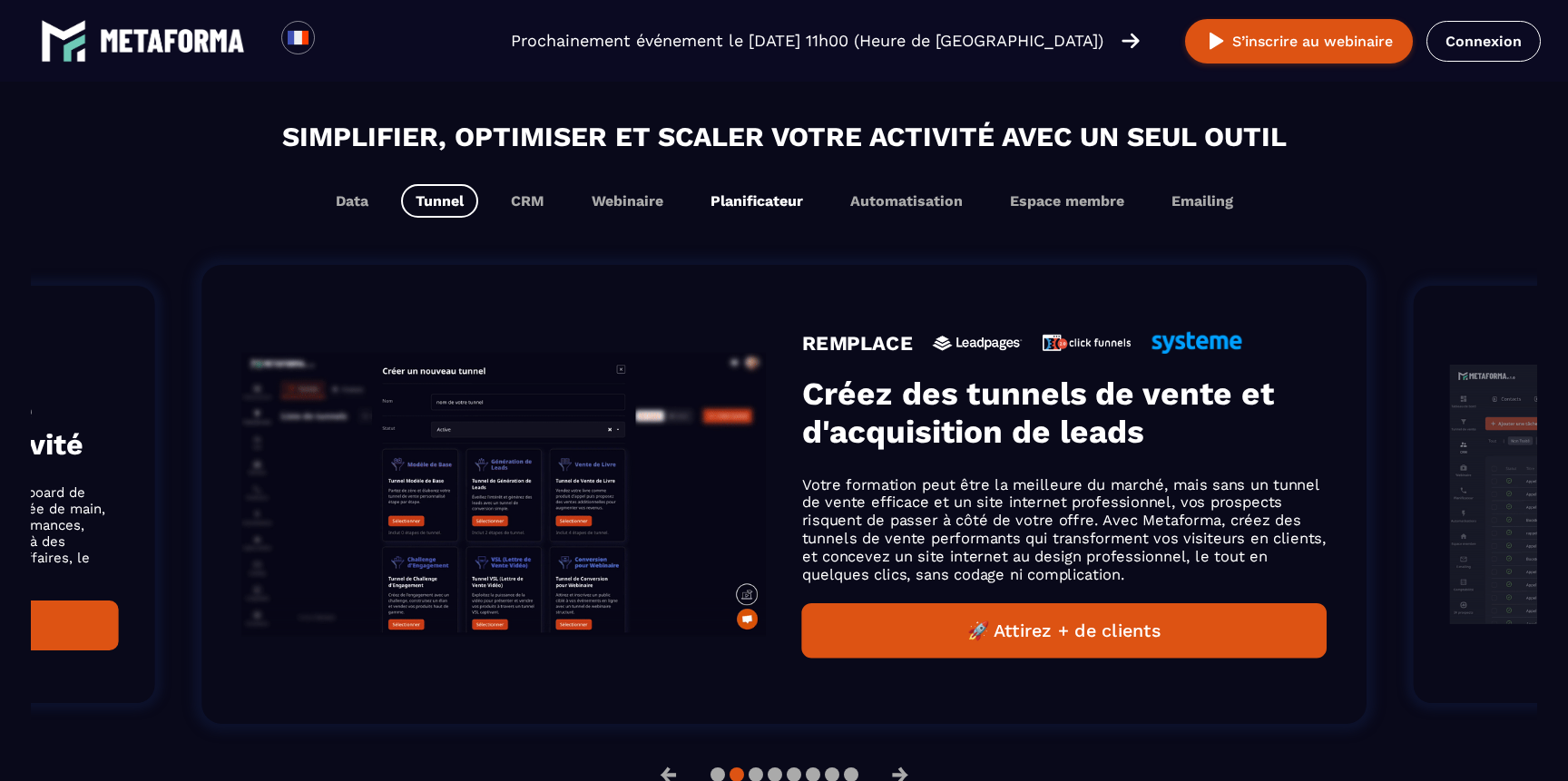
click at [774, 212] on button "Planificateur" at bounding box center [756, 201] width 121 height 33
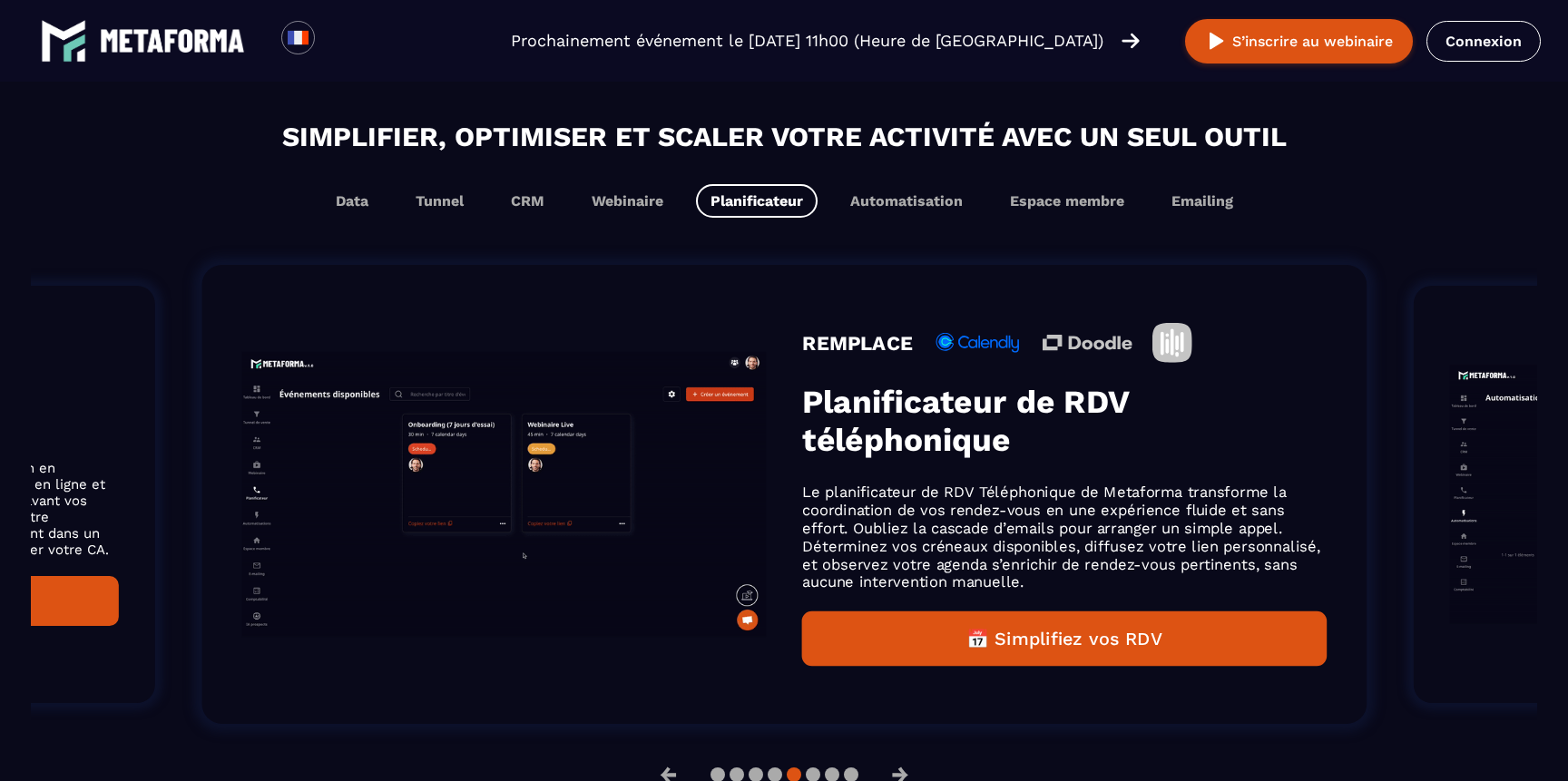
click at [1005, 221] on div "Simplifier, optimiser et scaler votre activité avec un seul outil Data Tunnel C…" at bounding box center [784, 456] width 1506 height 681
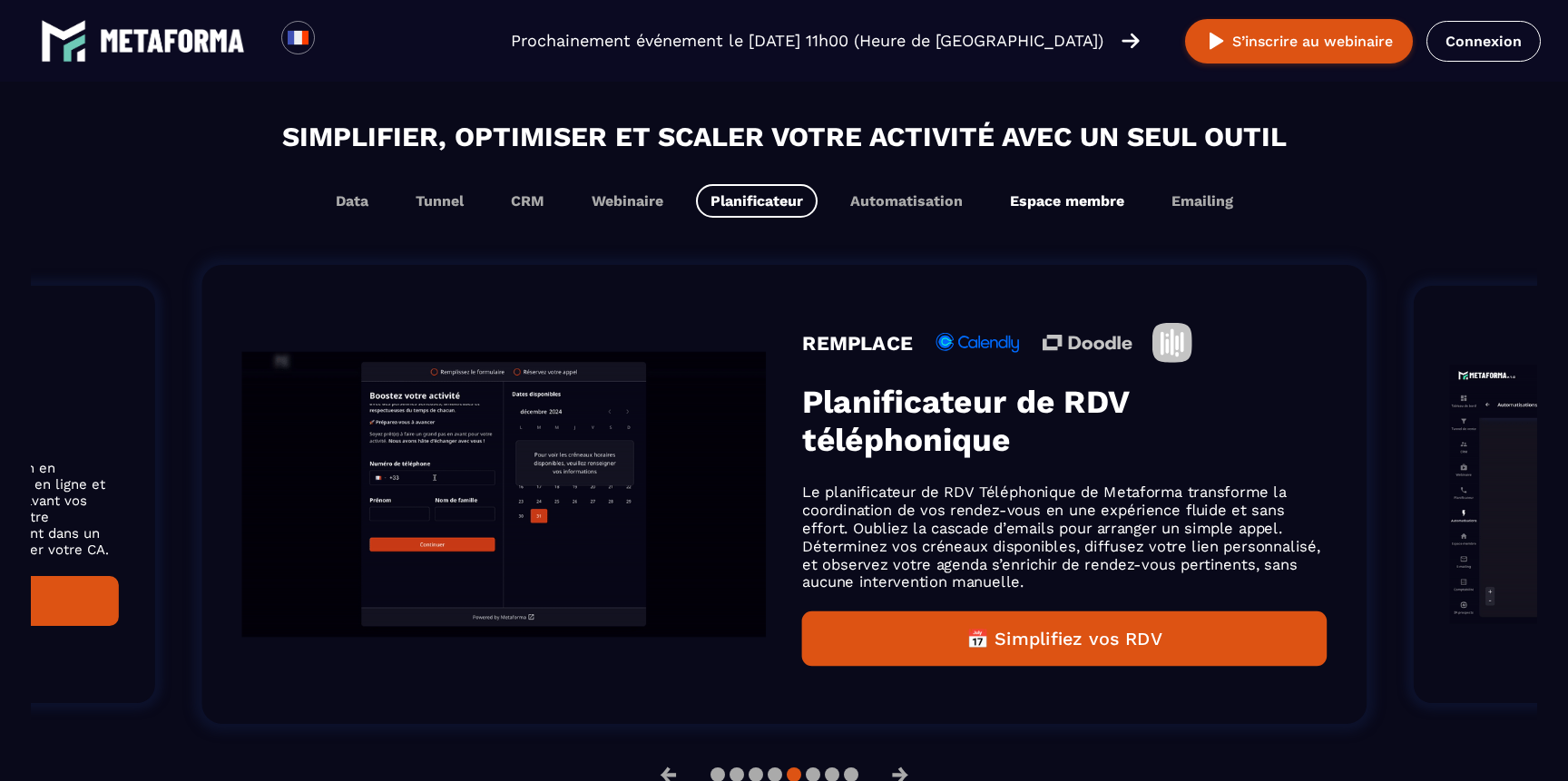
click at [1065, 209] on button "Espace membre" at bounding box center [1067, 201] width 144 height 33
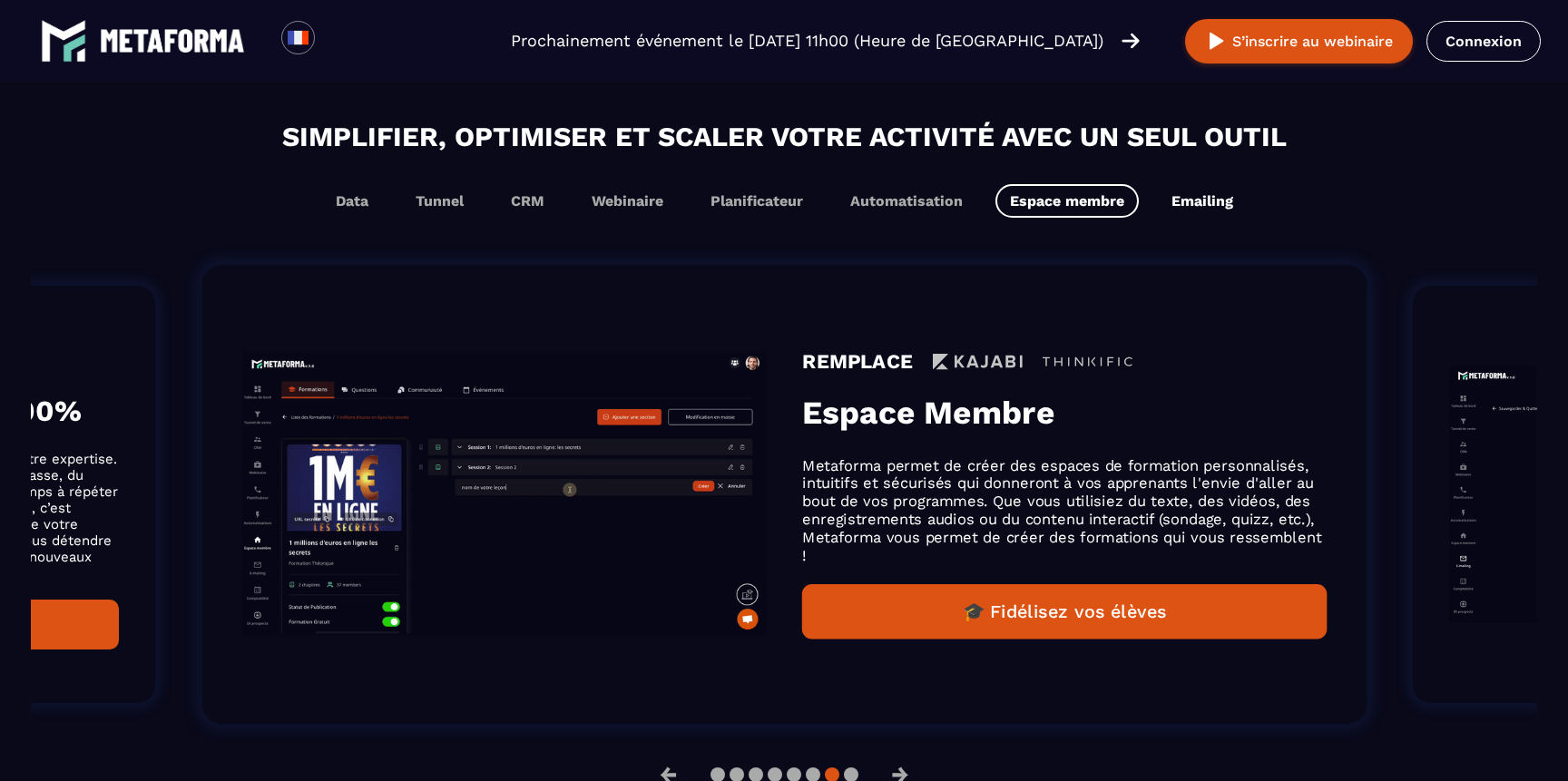
click at [1196, 199] on button "Emailing" at bounding box center [1202, 201] width 91 height 33
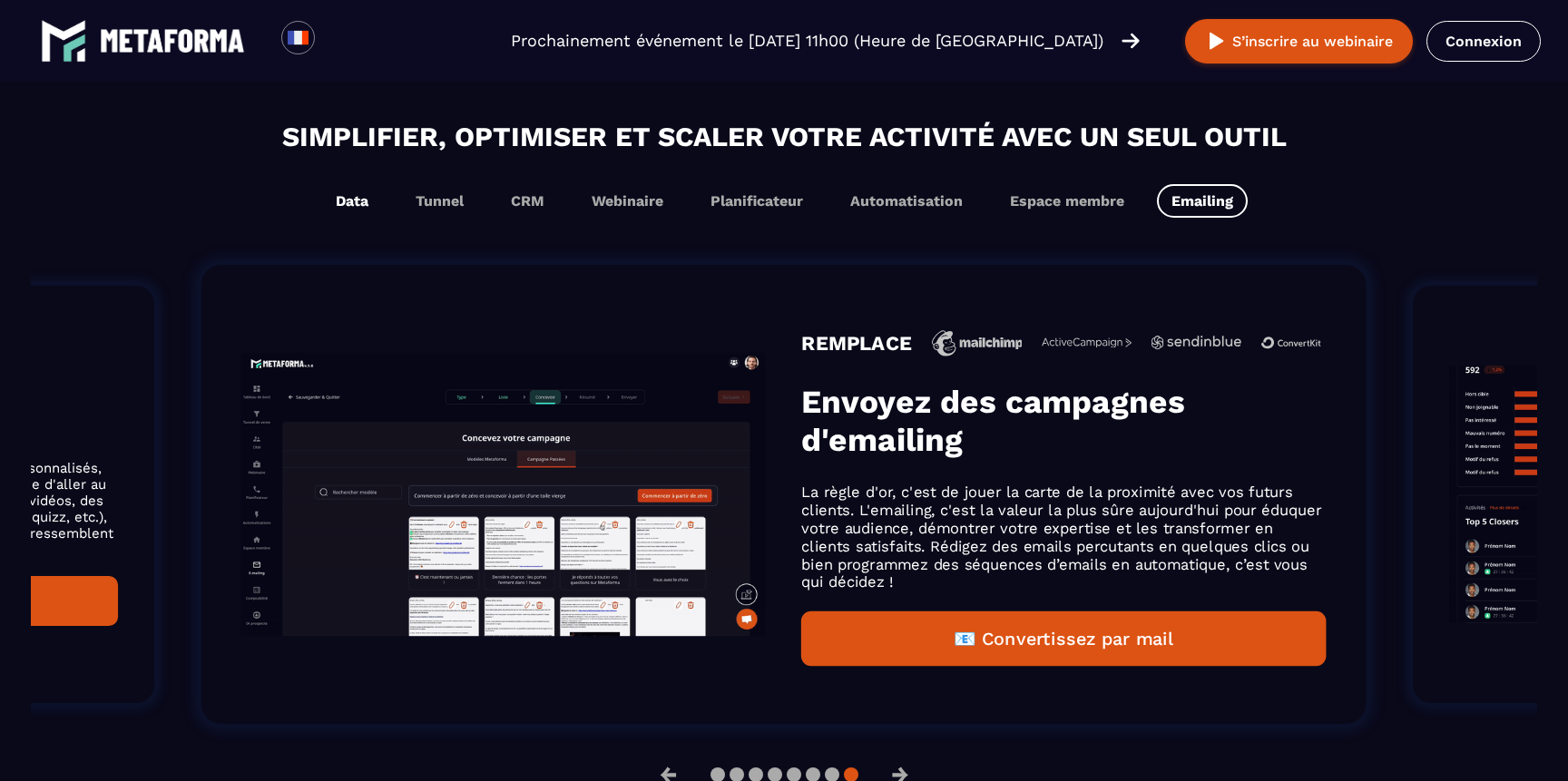
click at [355, 201] on button "Data" at bounding box center [352, 201] width 62 height 33
